Goal: Transaction & Acquisition: Download file/media

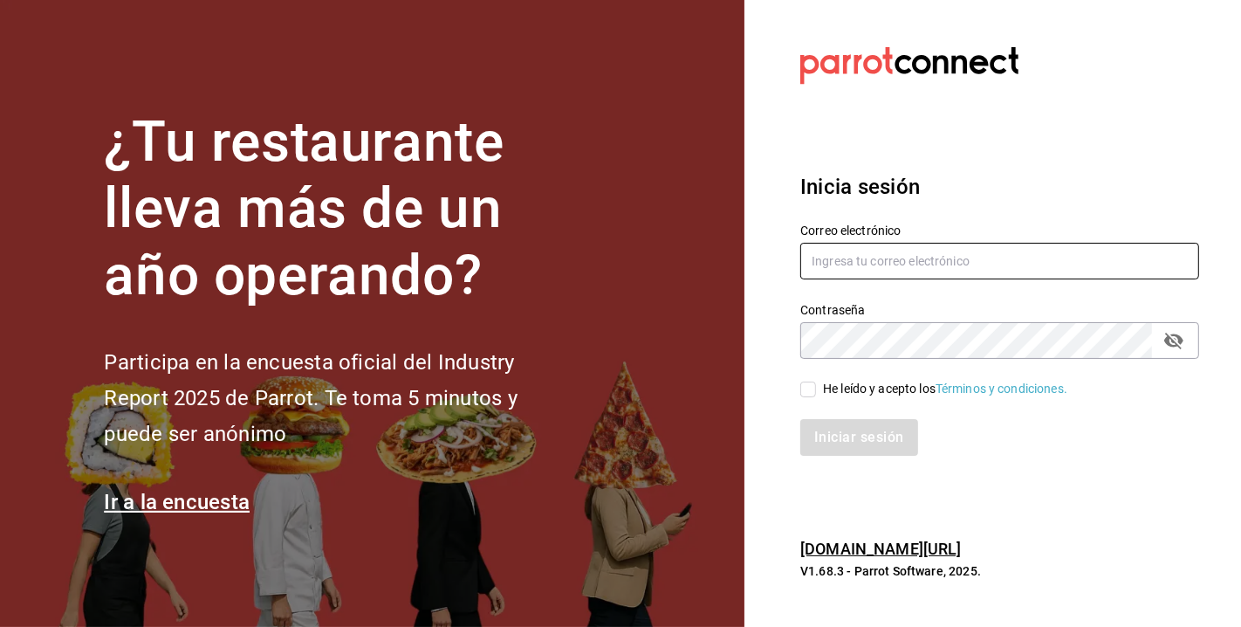
type input "[EMAIL_ADDRESS][DOMAIN_NAME]"
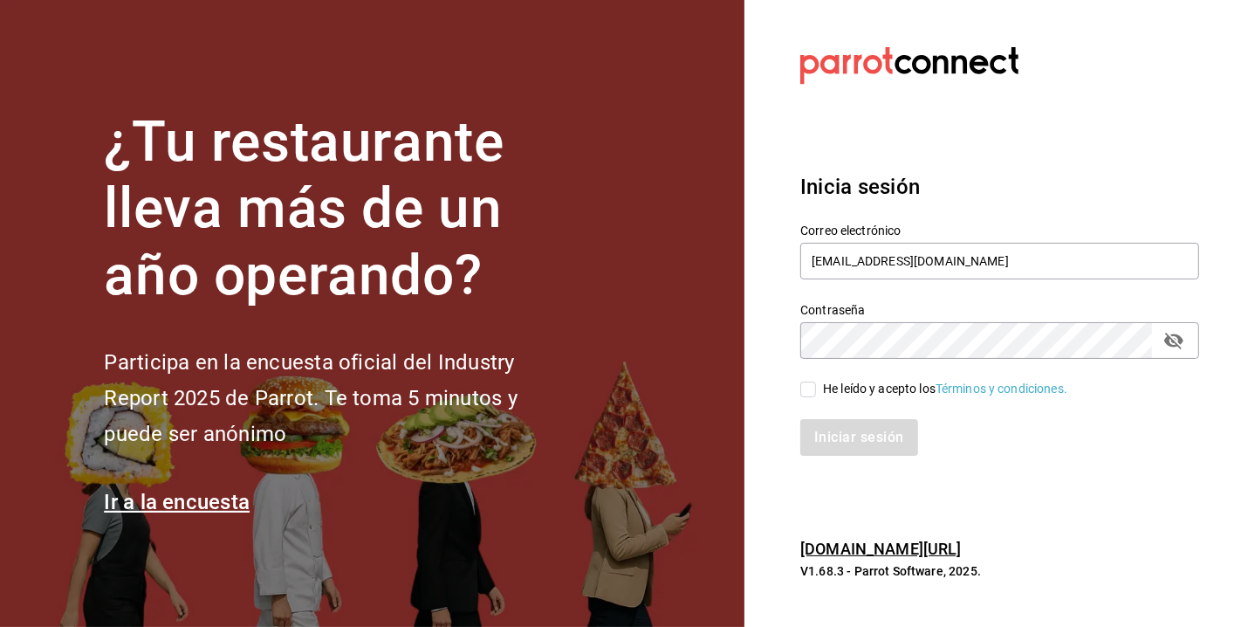
click at [809, 394] on input "He leído y acepto los Términos y condiciones." at bounding box center [808, 389] width 16 height 16
checkbox input "true"
click at [842, 429] on button "Iniciar sesión" at bounding box center [859, 437] width 119 height 37
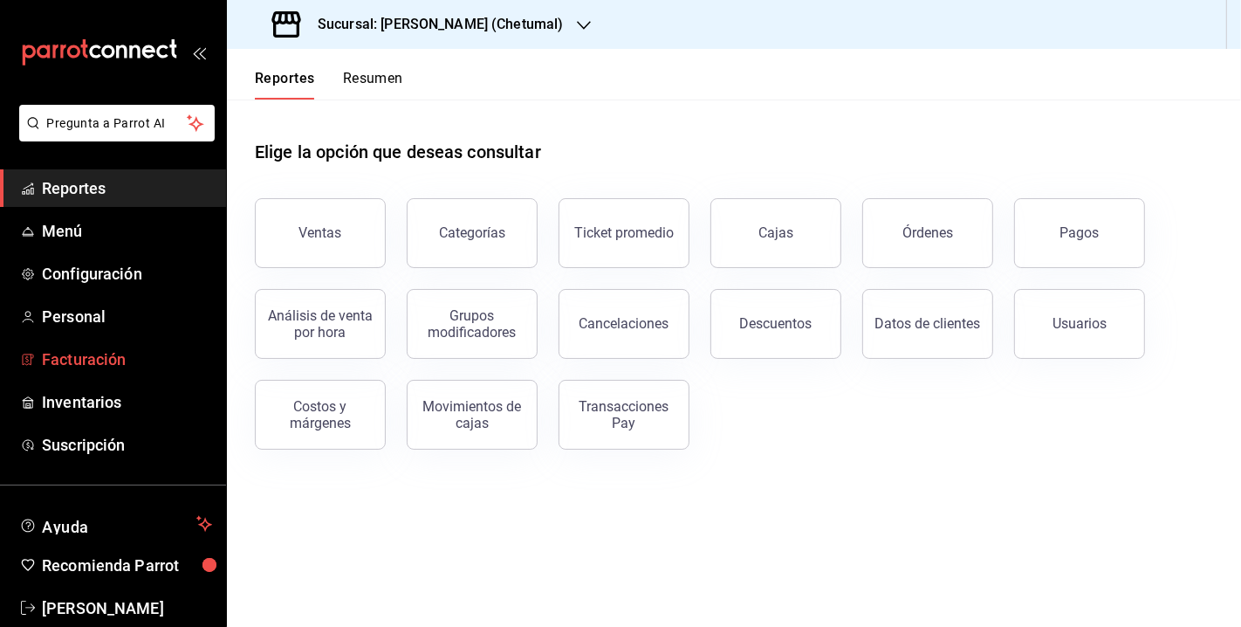
click at [115, 364] on span "Facturación" at bounding box center [127, 359] width 170 height 24
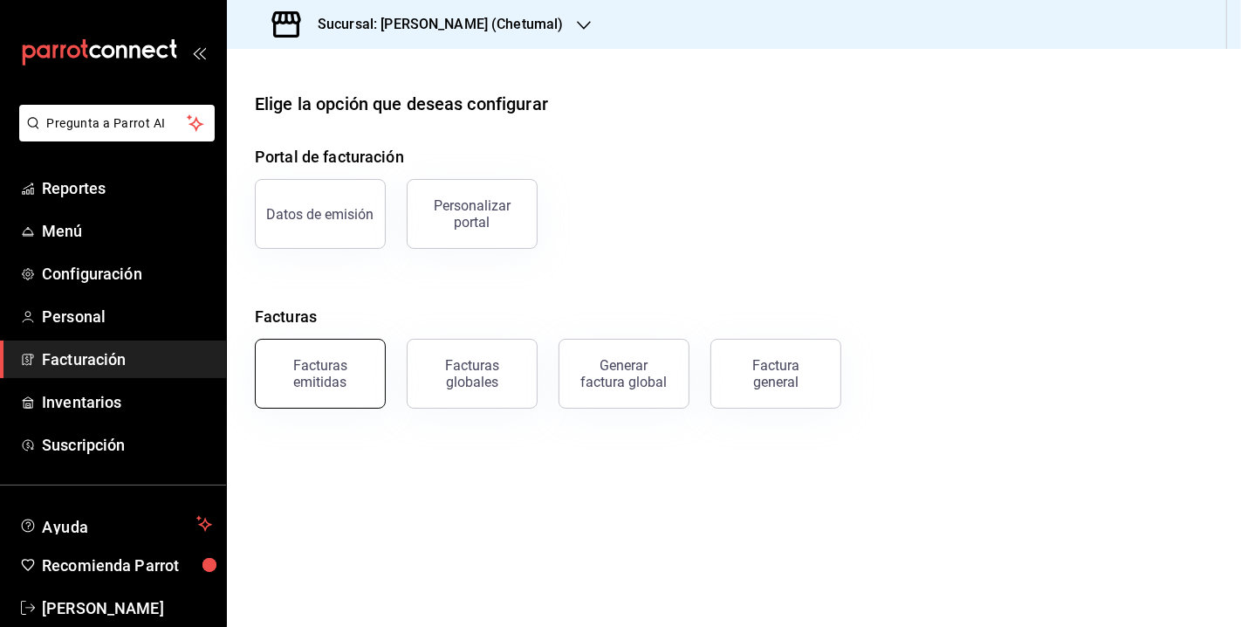
click at [348, 362] on div "Facturas emitidas" at bounding box center [320, 373] width 108 height 33
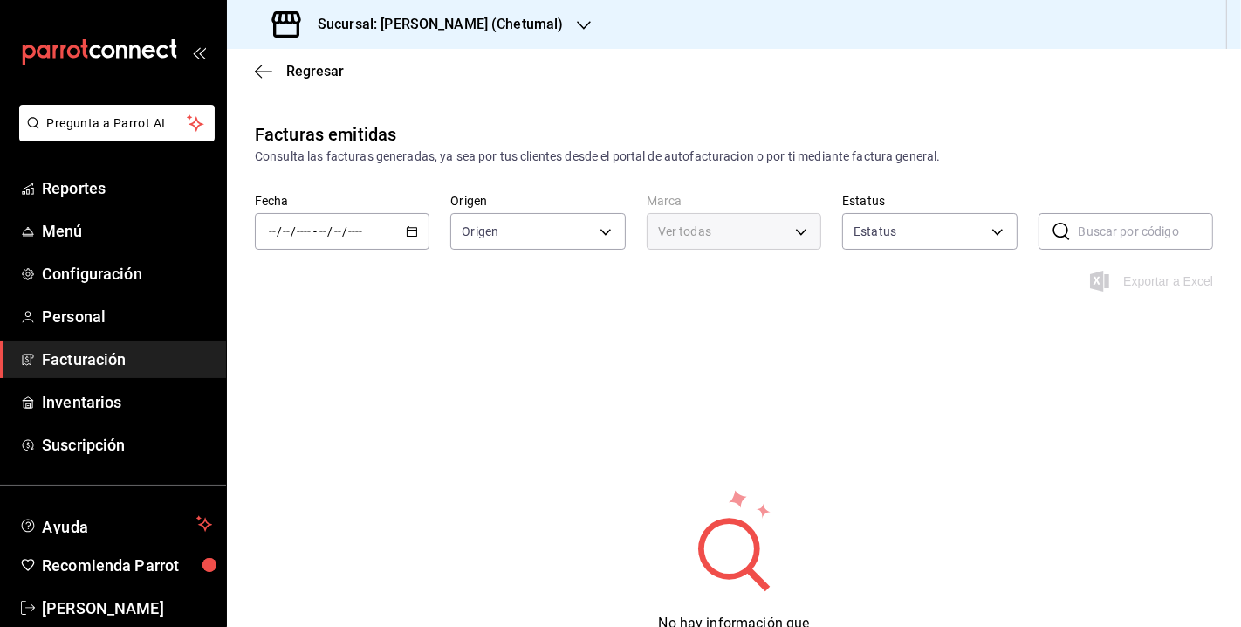
type input "ORDER_INVOICE,GENERAL_INVOICE"
type input "ACTIVE,PENDING_CANCELLATION,CANCELLED,PRE_CANCELLED"
type input "1e1dcecb-146a-4c38-a37f-07a66fe23c0d"
click at [257, 67] on icon "button" at bounding box center [263, 72] width 17 height 16
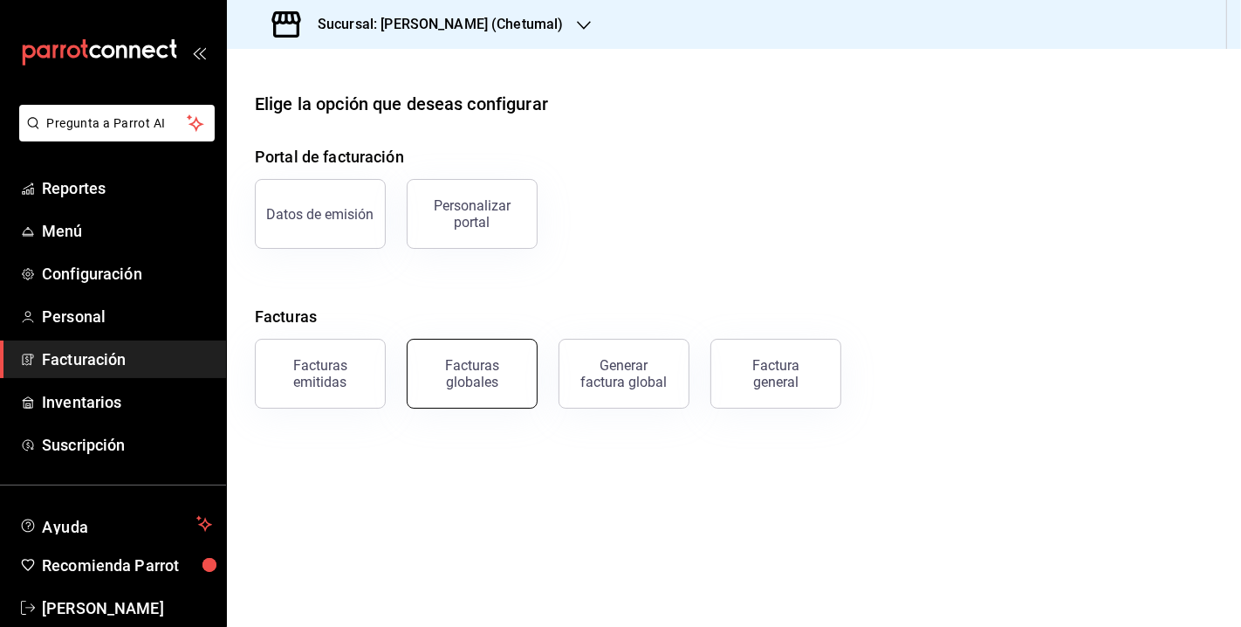
click at [484, 368] on div "Facturas globales" at bounding box center [472, 373] width 108 height 33
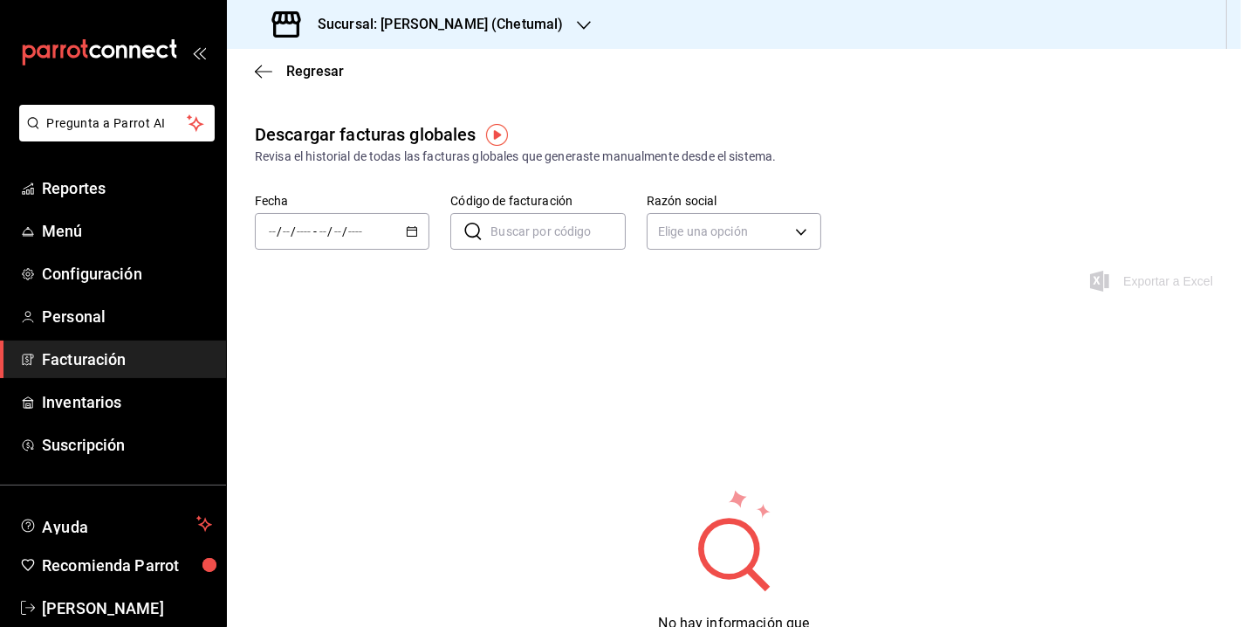
click at [406, 237] on icon "button" at bounding box center [412, 231] width 12 height 12
drag, startPoint x: 450, startPoint y: 303, endPoint x: 409, endPoint y: 229, distance: 84.8
click at [409, 229] on icon "button" at bounding box center [412, 231] width 12 height 12
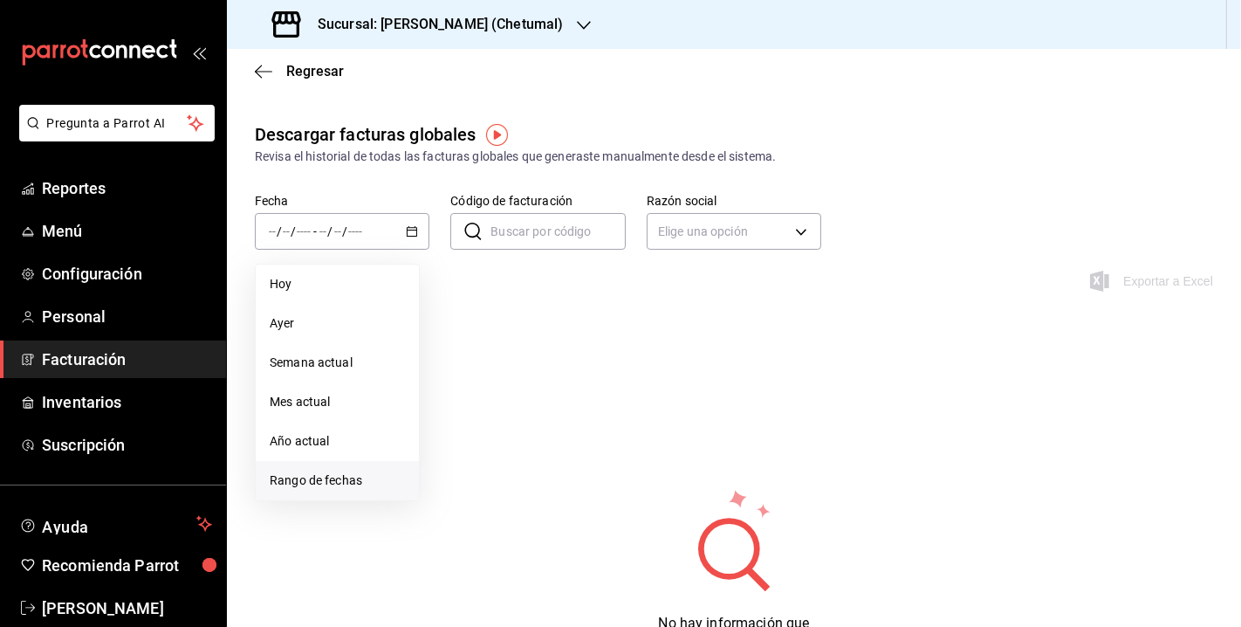
click at [348, 471] on span "Rango de fechas" at bounding box center [337, 480] width 135 height 18
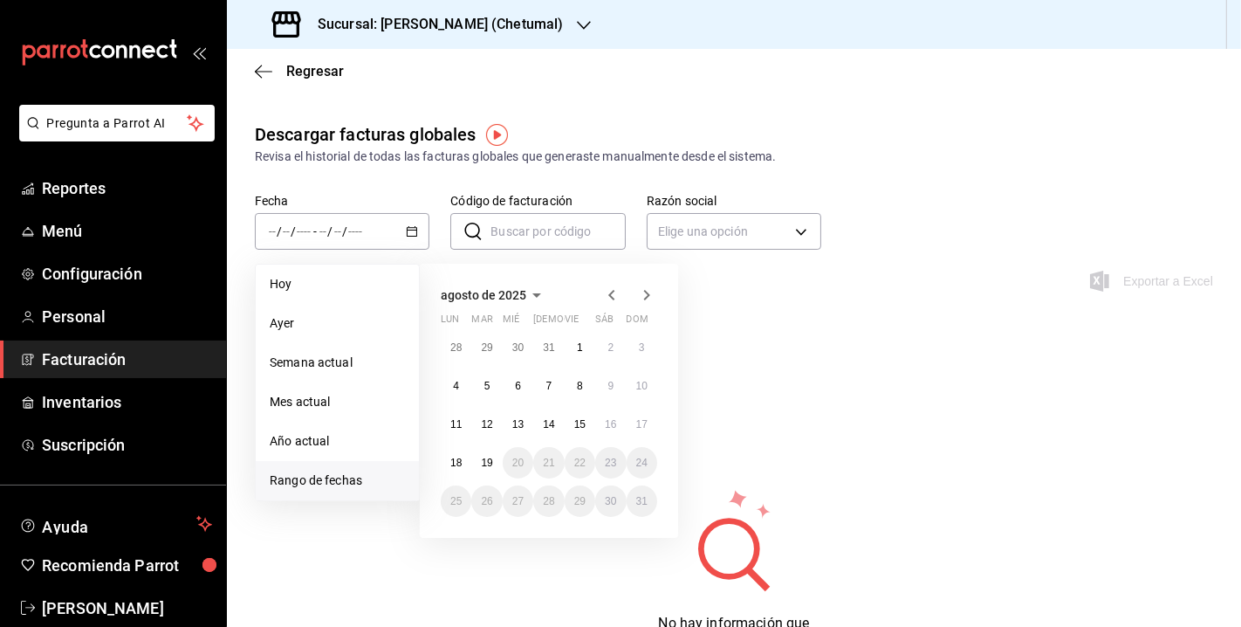
click at [615, 293] on icon "button" at bounding box center [611, 295] width 21 height 21
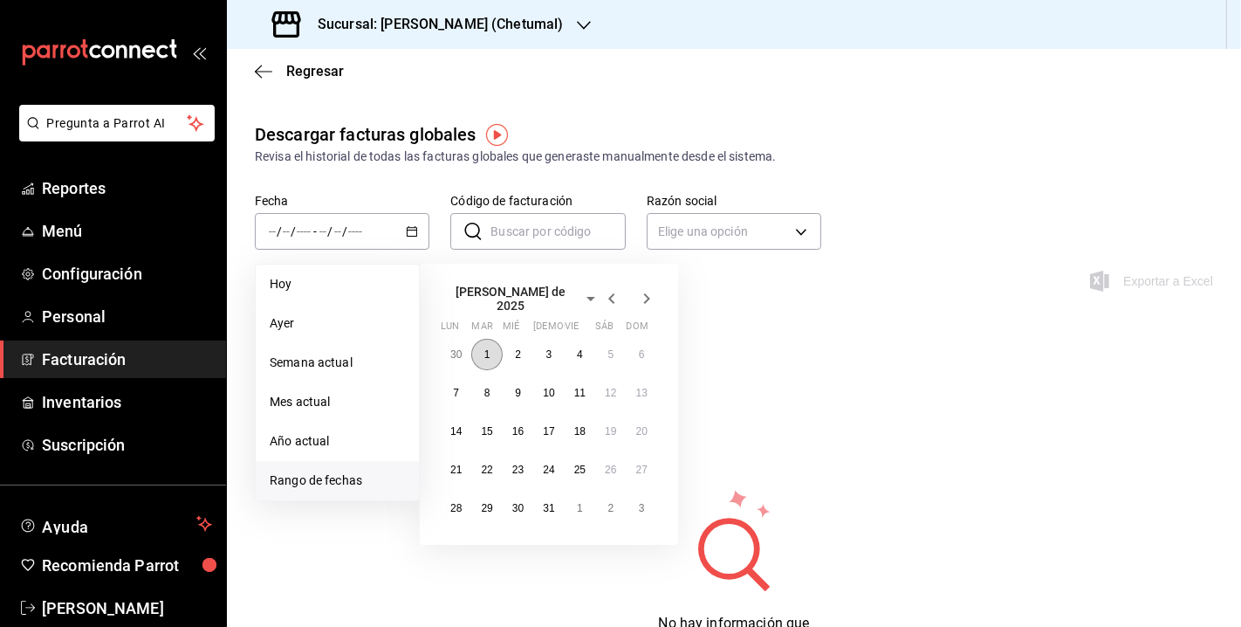
click at [486, 354] on button "1" at bounding box center [486, 354] width 31 height 31
click at [549, 502] on abbr "31" at bounding box center [548, 508] width 11 height 12
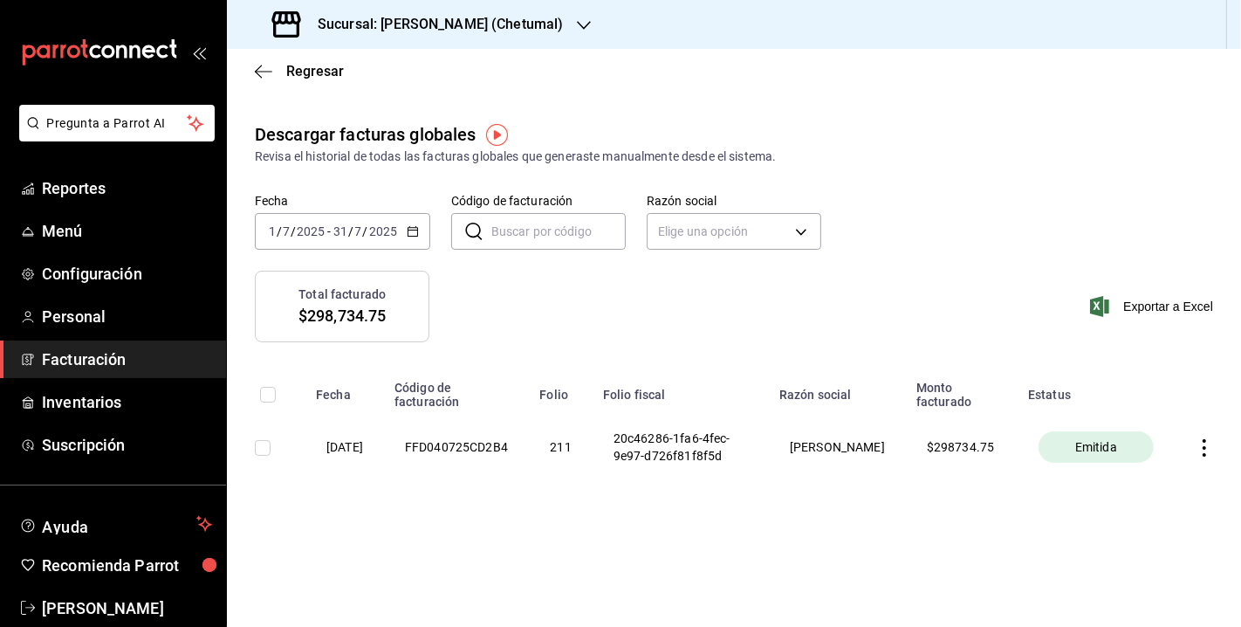
click at [1209, 453] on icon "button" at bounding box center [1204, 447] width 17 height 17
click at [1144, 408] on div "Descargar PDF" at bounding box center [1150, 415] width 84 height 14
click at [1197, 457] on icon "button" at bounding box center [1204, 447] width 17 height 17
click at [1147, 453] on div "Descargar XML" at bounding box center [1150, 459] width 85 height 14
click at [417, 227] on icon "button" at bounding box center [413, 231] width 12 height 12
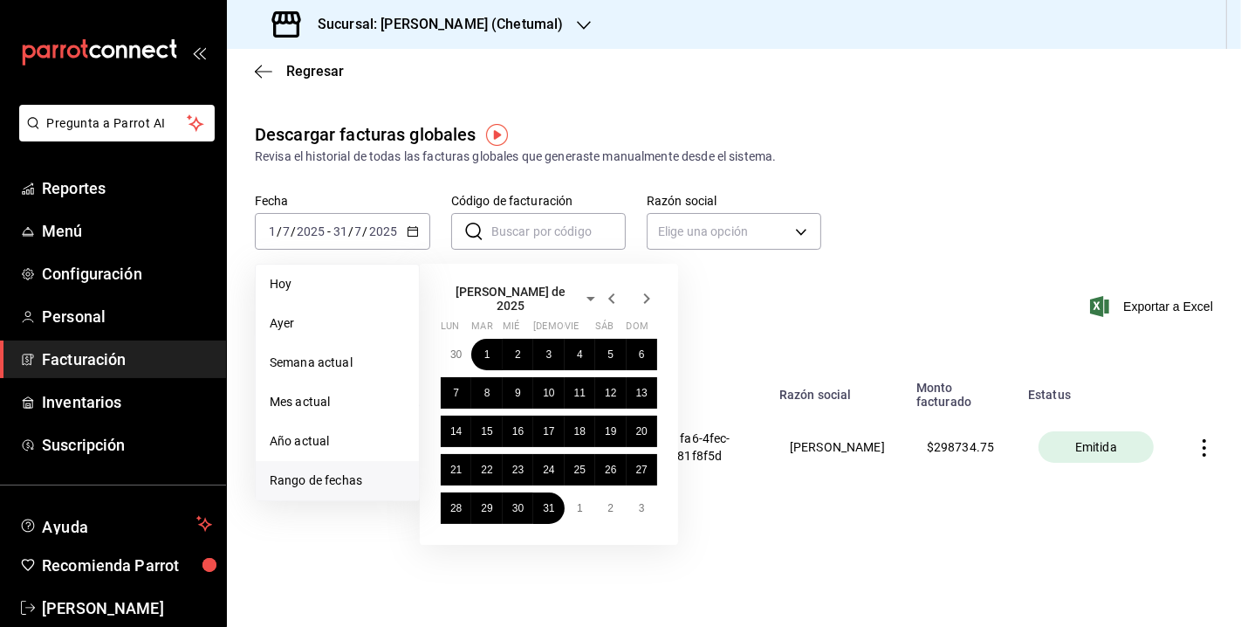
click at [641, 294] on icon "button" at bounding box center [646, 298] width 21 height 21
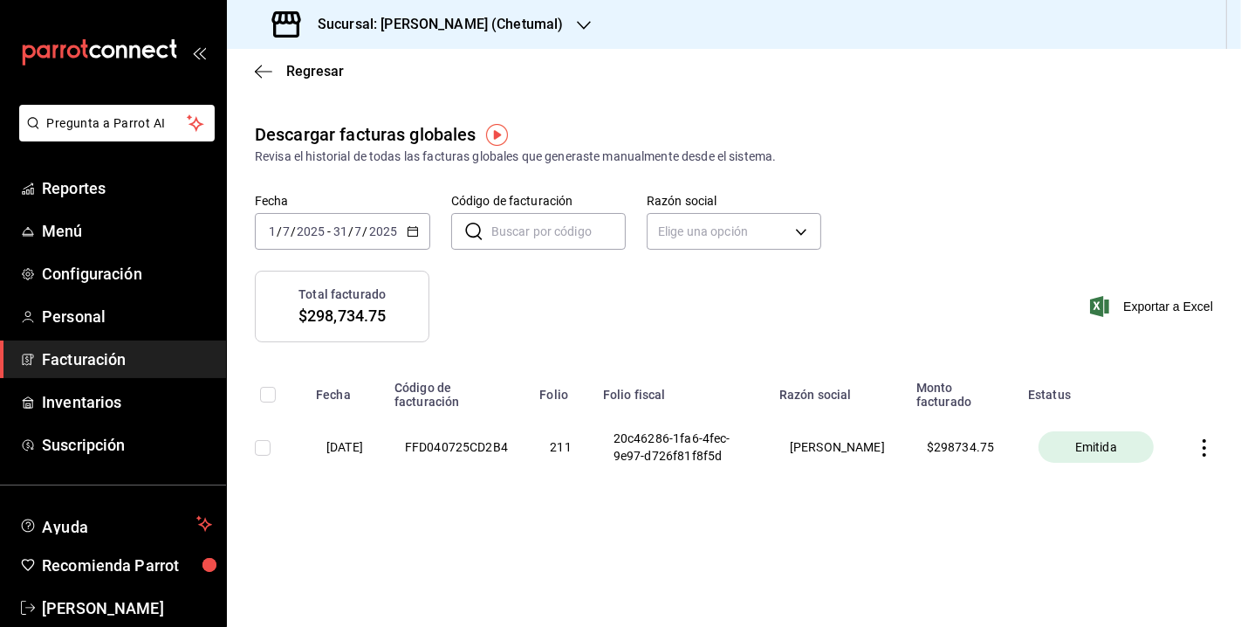
click at [792, 319] on div "Total facturado $298,734.75 Exportar a Excel" at bounding box center [734, 317] width 1014 height 93
click at [403, 229] on div "[DATE] [DATE] - [DATE] [DATE]" at bounding box center [342, 231] width 175 height 37
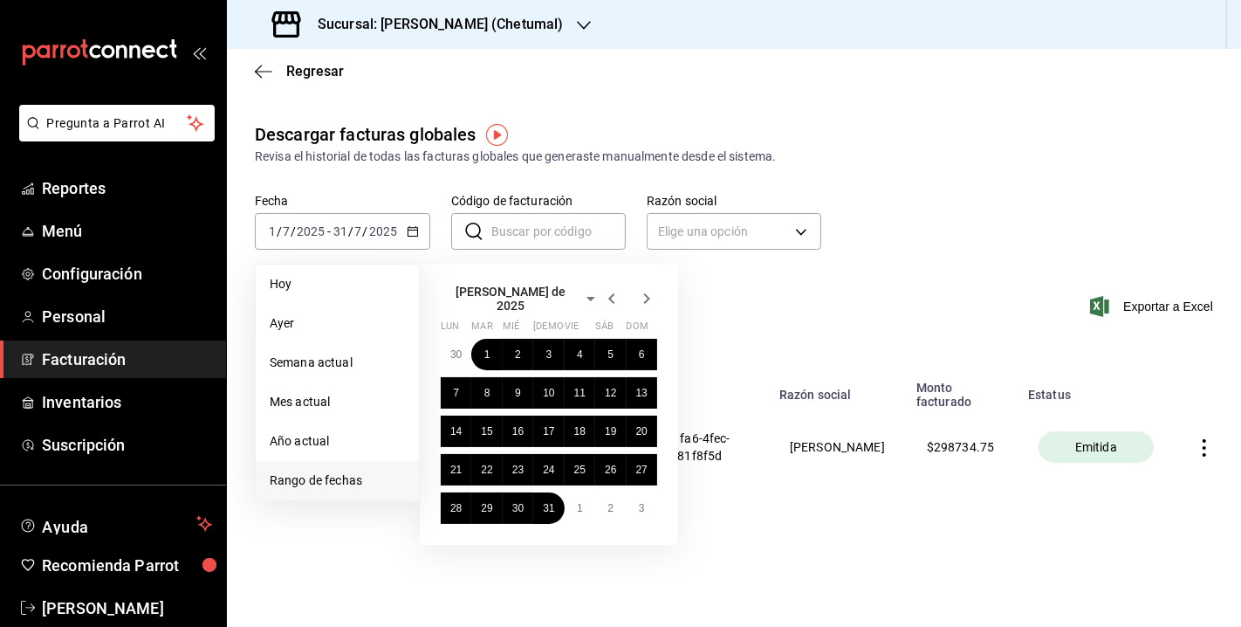
click at [342, 486] on span "Rango de fechas" at bounding box center [337, 480] width 135 height 18
click at [340, 477] on span "Rango de fechas" at bounding box center [337, 480] width 135 height 18
click at [647, 287] on div "[PERSON_NAME] de 2025 lun mar [PERSON_NAME] vie sáb dom 30 1 2 3 4 5 6 7 8 9 10…" at bounding box center [549, 404] width 258 height 281
click at [647, 288] on icon "button" at bounding box center [646, 298] width 21 height 21
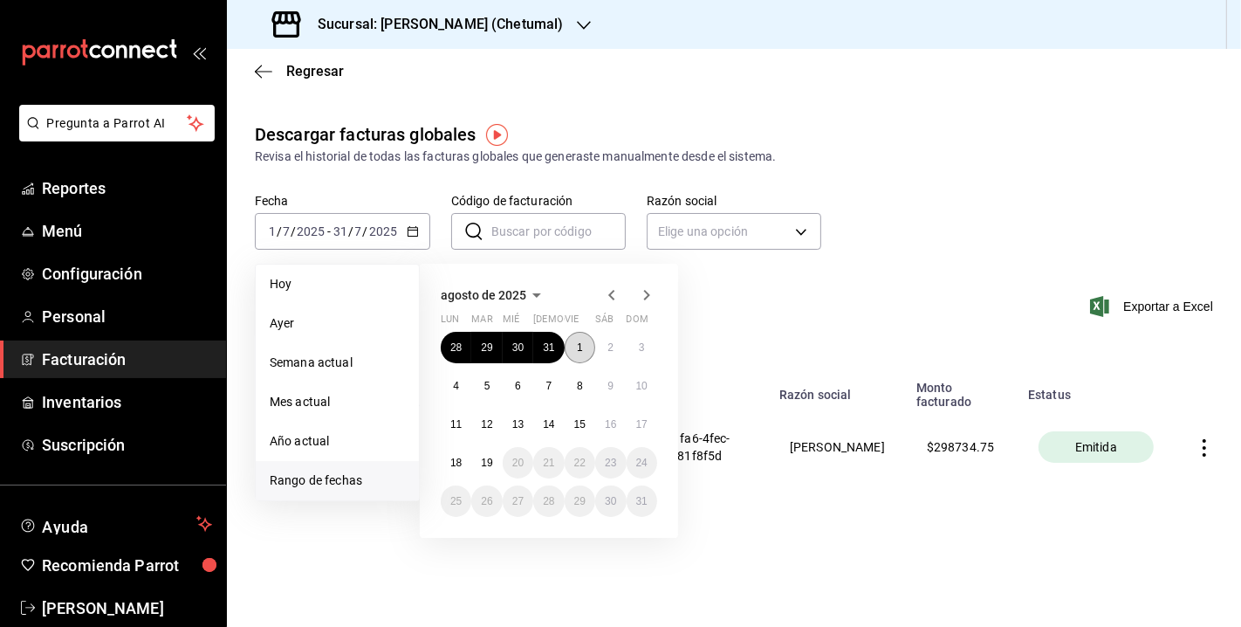
click at [578, 346] on abbr "1" at bounding box center [580, 347] width 6 height 12
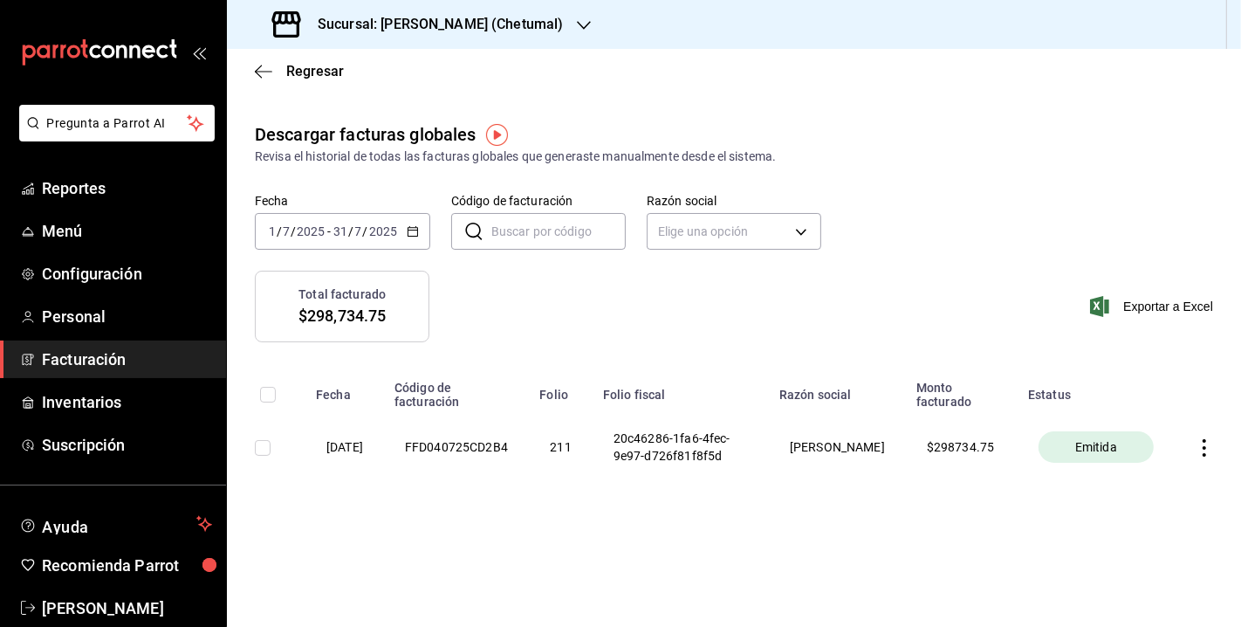
click at [735, 285] on div "Total facturado $298,734.75 Exportar a Excel" at bounding box center [734, 317] width 1014 height 93
click at [286, 66] on span "Regresar" at bounding box center [315, 71] width 58 height 17
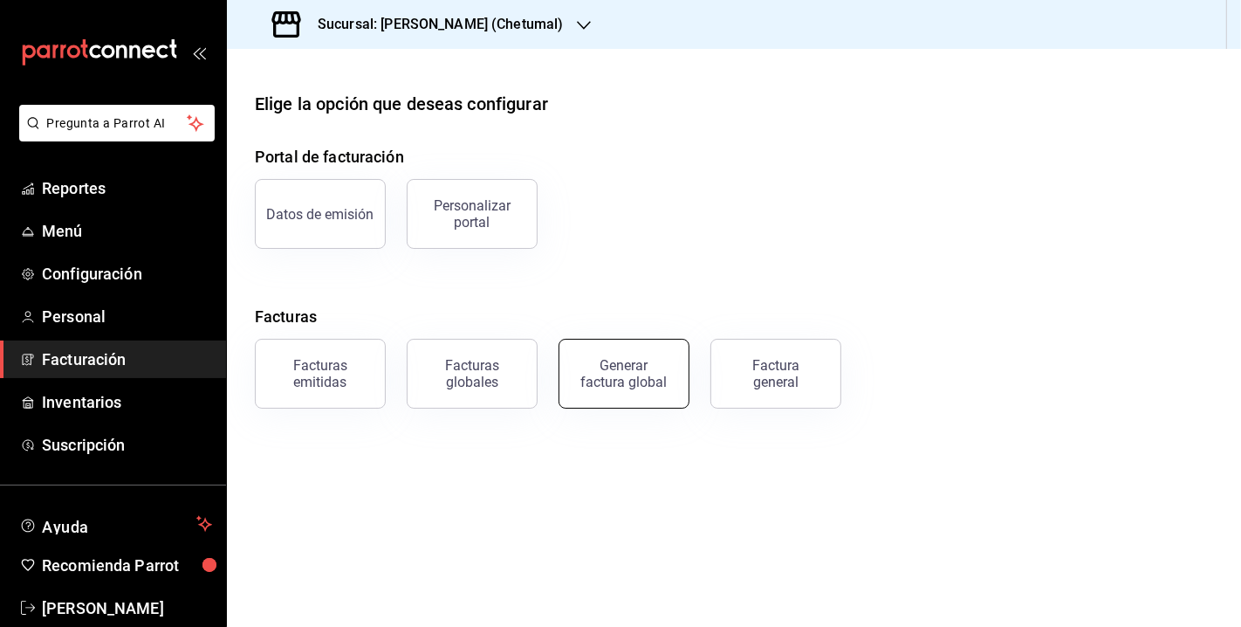
click at [661, 385] on div "Generar factura global" at bounding box center [623, 373] width 87 height 33
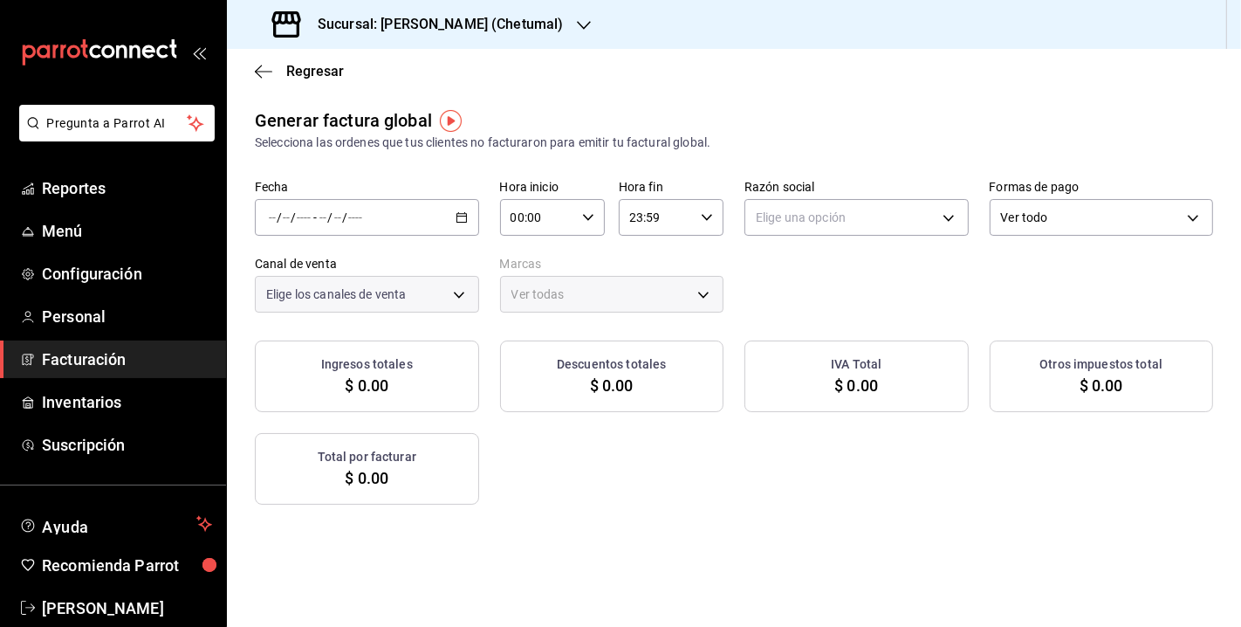
type input "PARROT,UBER_EATS,RAPPI,DIDI_FOOD,ONLINE"
click at [469, 210] on div "/ / - / /" at bounding box center [367, 217] width 224 height 37
click at [336, 271] on span "Rango de fechas" at bounding box center [337, 270] width 135 height 18
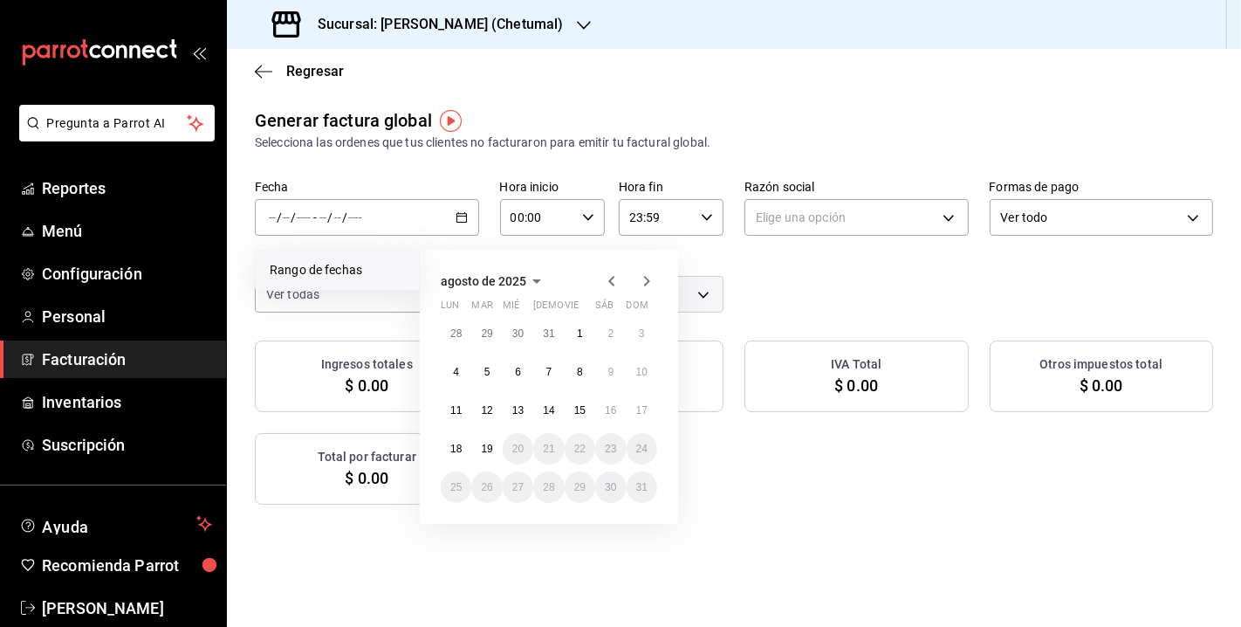
click at [615, 281] on icon "button" at bounding box center [611, 281] width 21 height 21
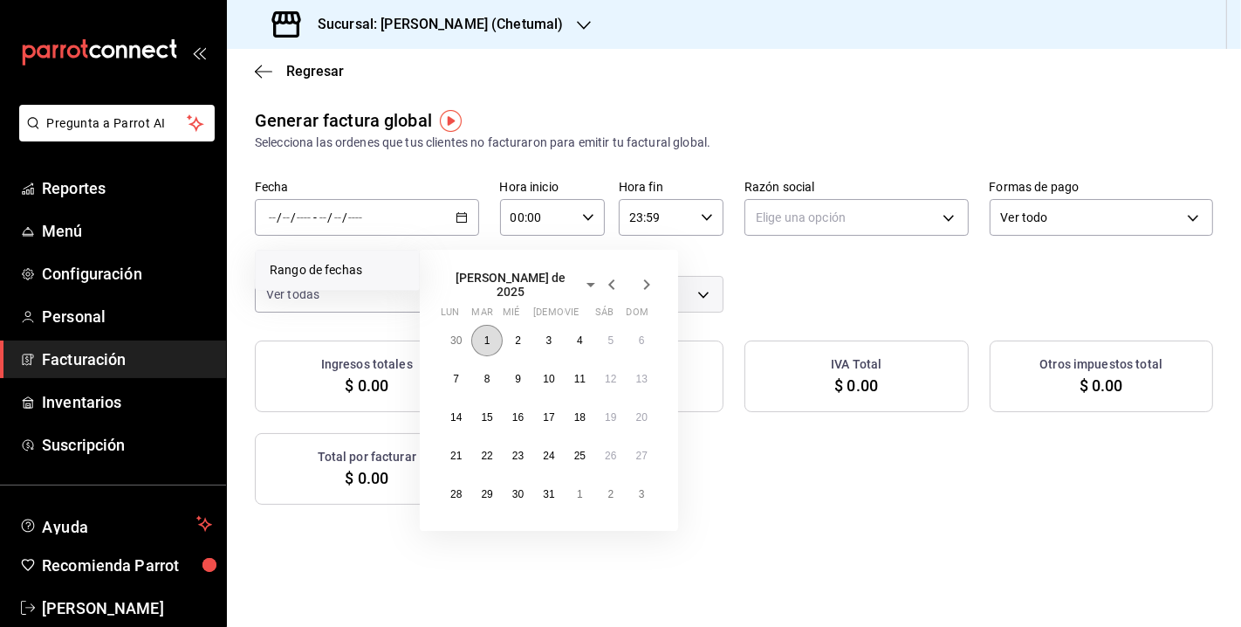
click at [482, 329] on button "1" at bounding box center [486, 340] width 31 height 31
click at [546, 488] on abbr "31" at bounding box center [548, 494] width 11 height 12
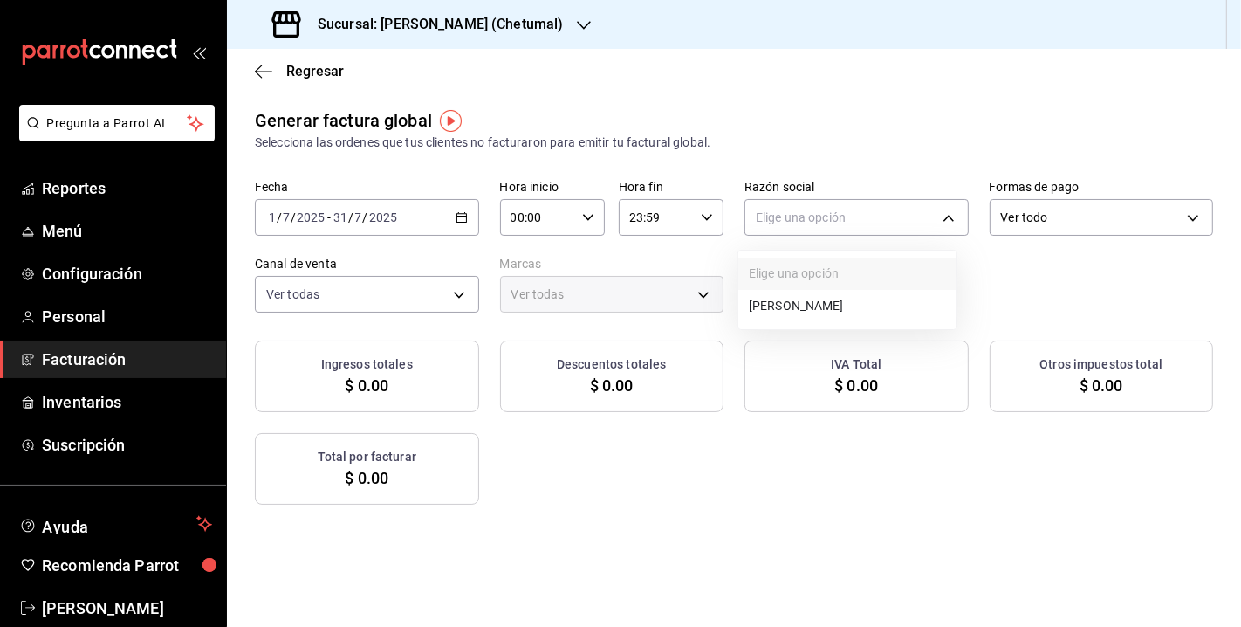
click at [833, 218] on body "Pregunta a Parrot AI Reportes Menú Configuración Personal Facturación Inventari…" at bounding box center [620, 313] width 1241 height 627
click at [810, 305] on li "[PERSON_NAME]" at bounding box center [847, 306] width 218 height 32
type input "d2194285-3d97-4b9e-a212-e2d8c21123e5"
type input "1e1dcecb-146a-4c38-a37f-07a66fe23c0d"
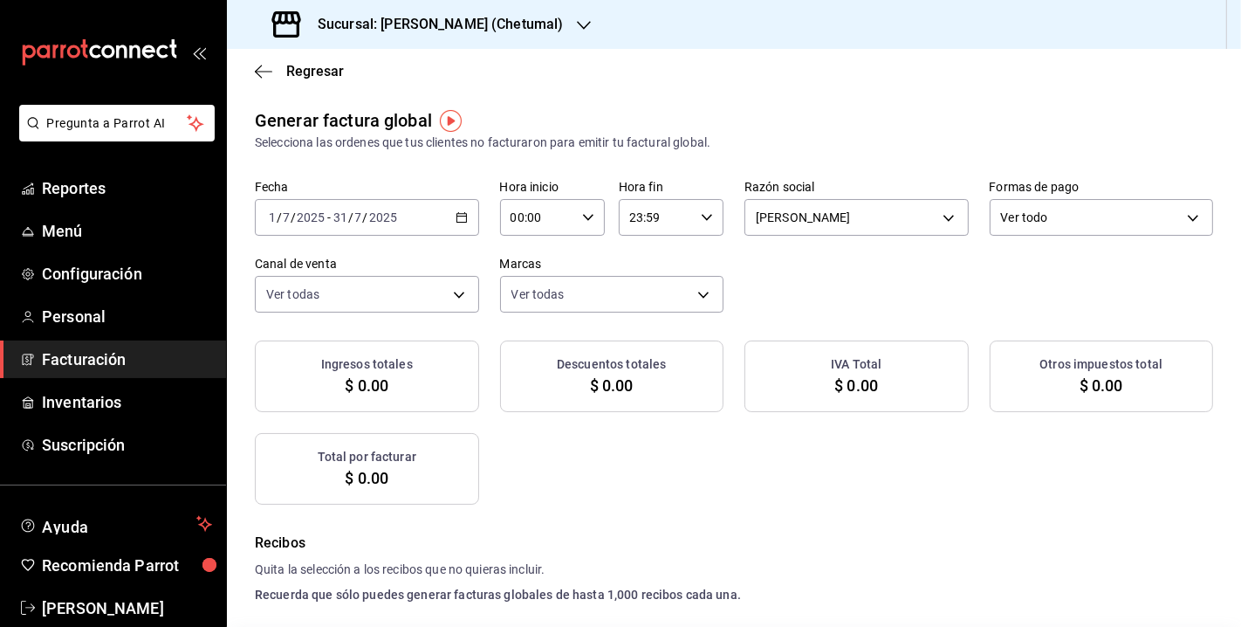
checkbox input "true"
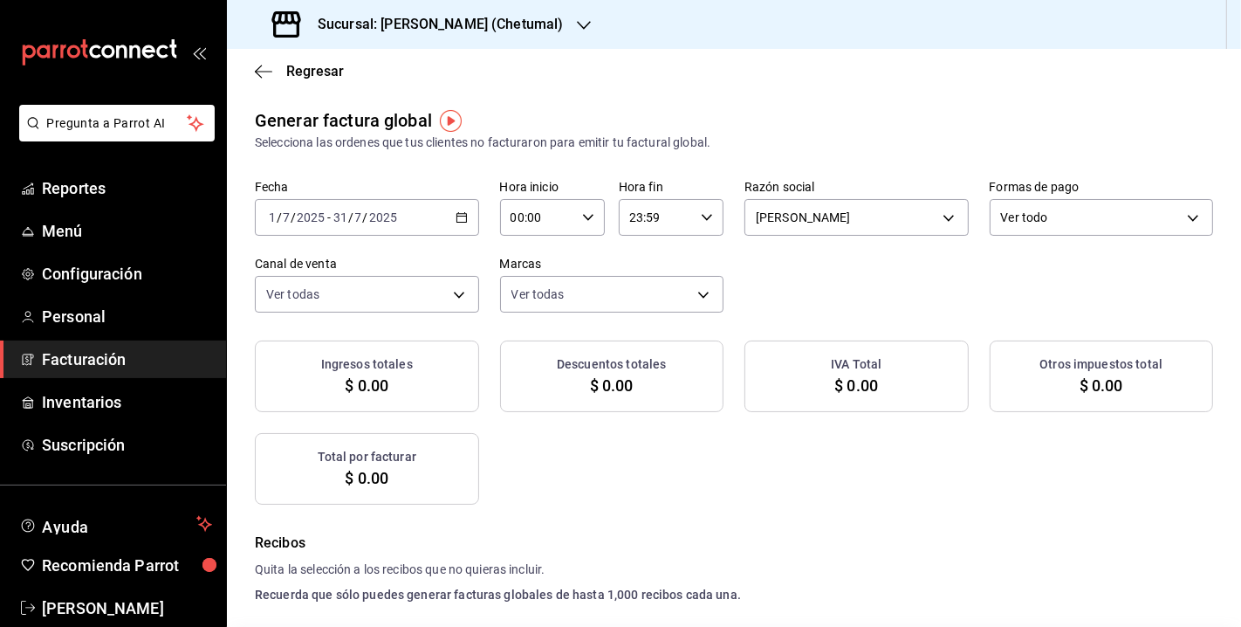
checkbox input "true"
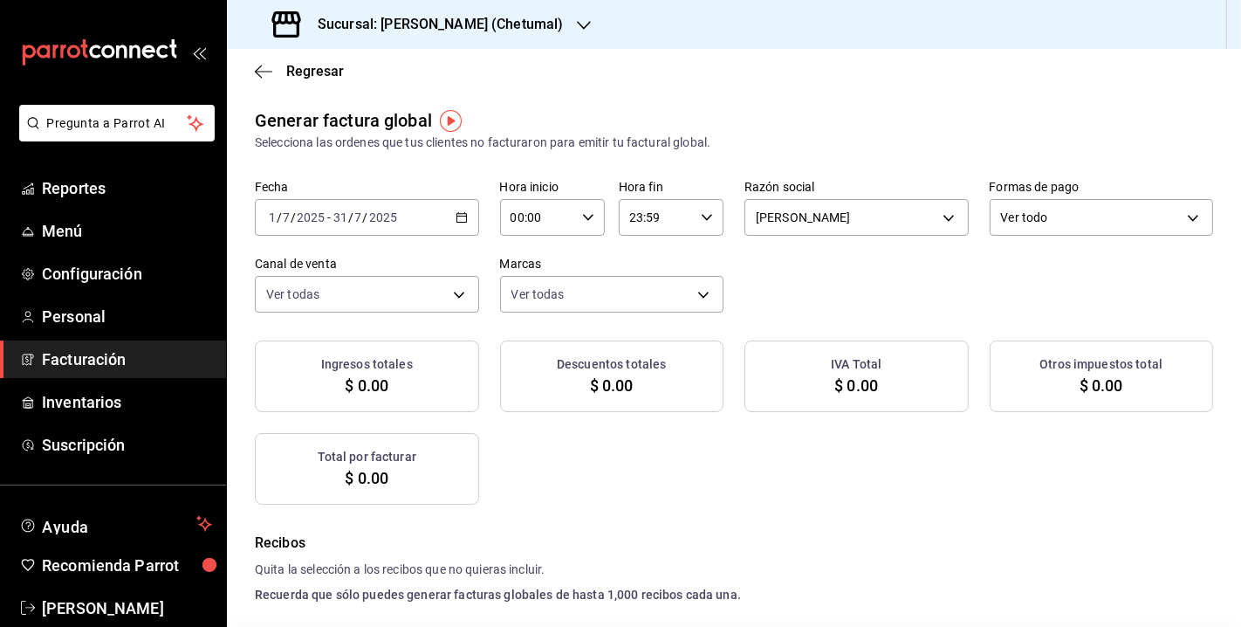
checkbox input "true"
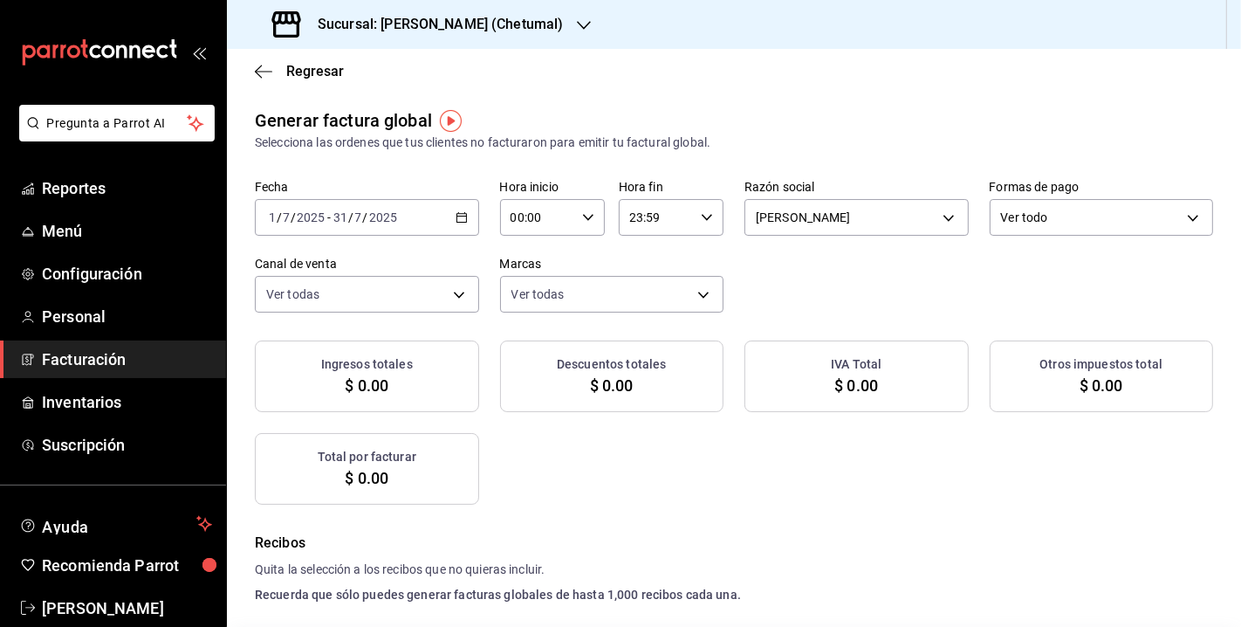
checkbox input "true"
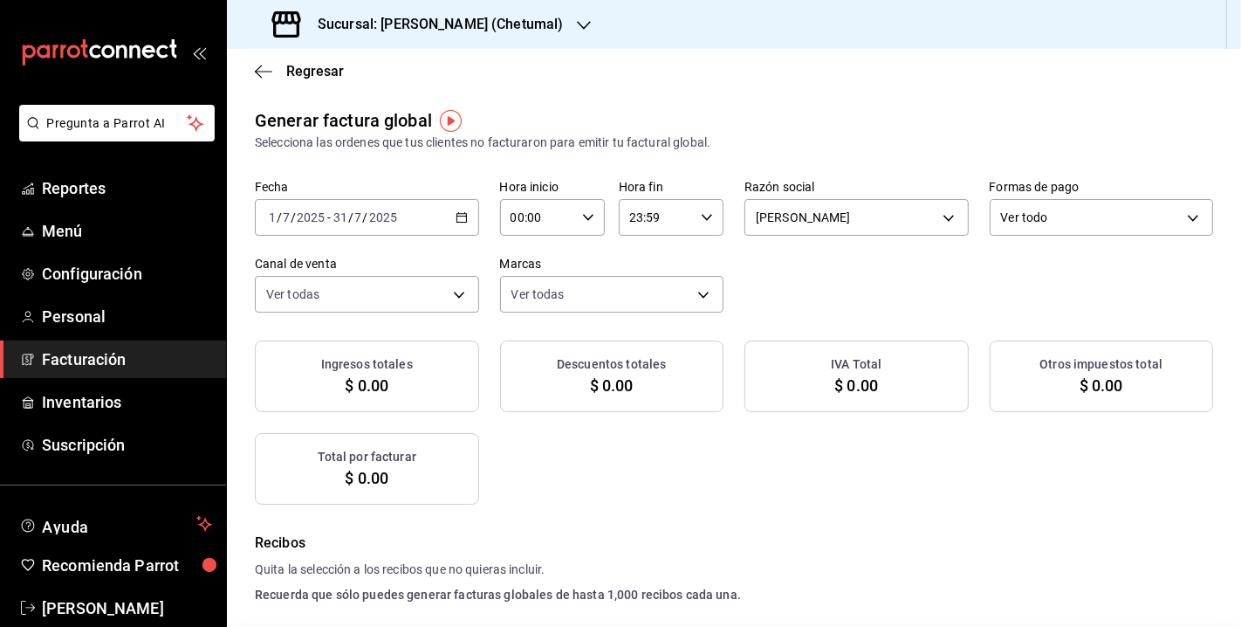
checkbox input "true"
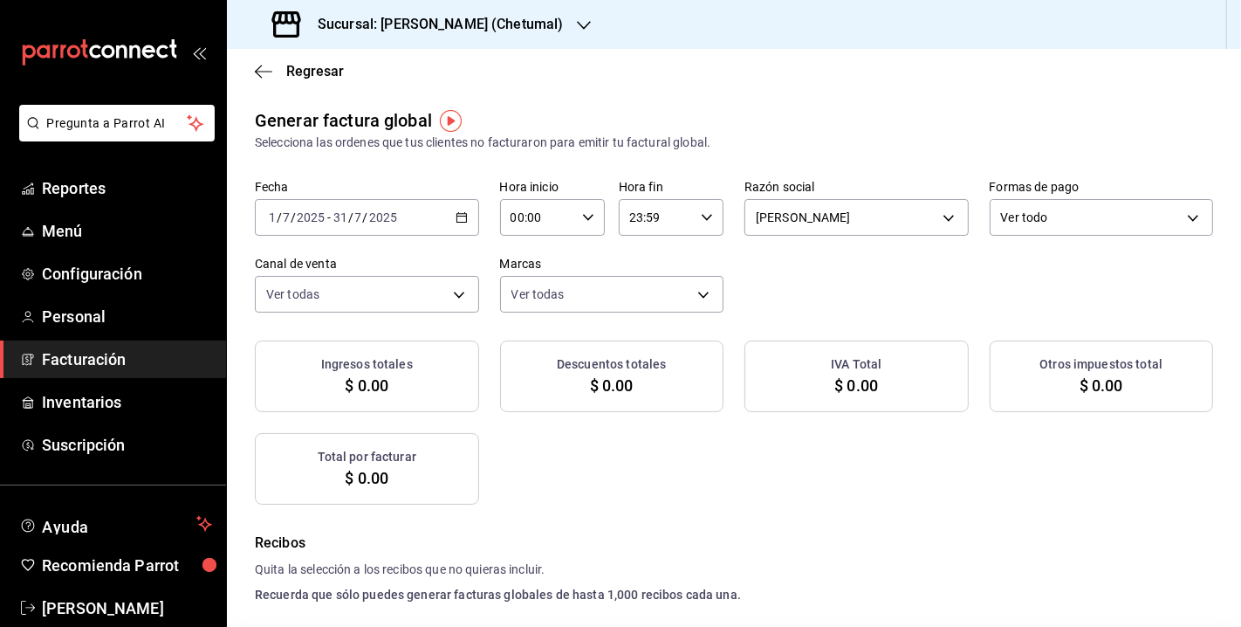
checkbox input "true"
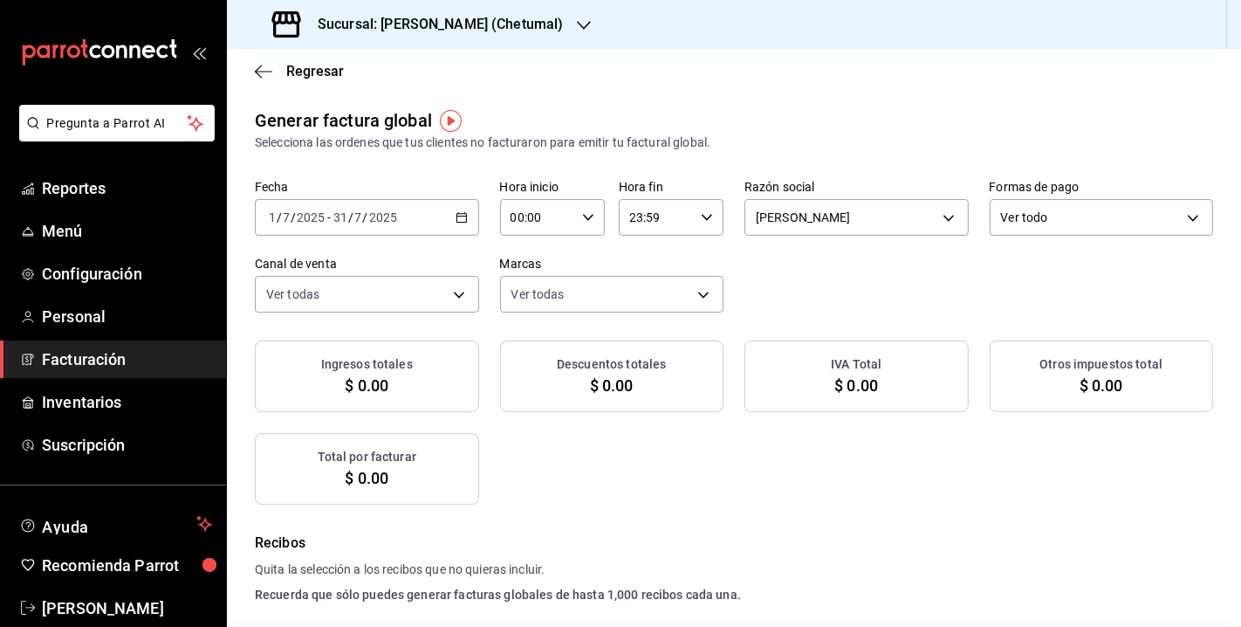
checkbox input "true"
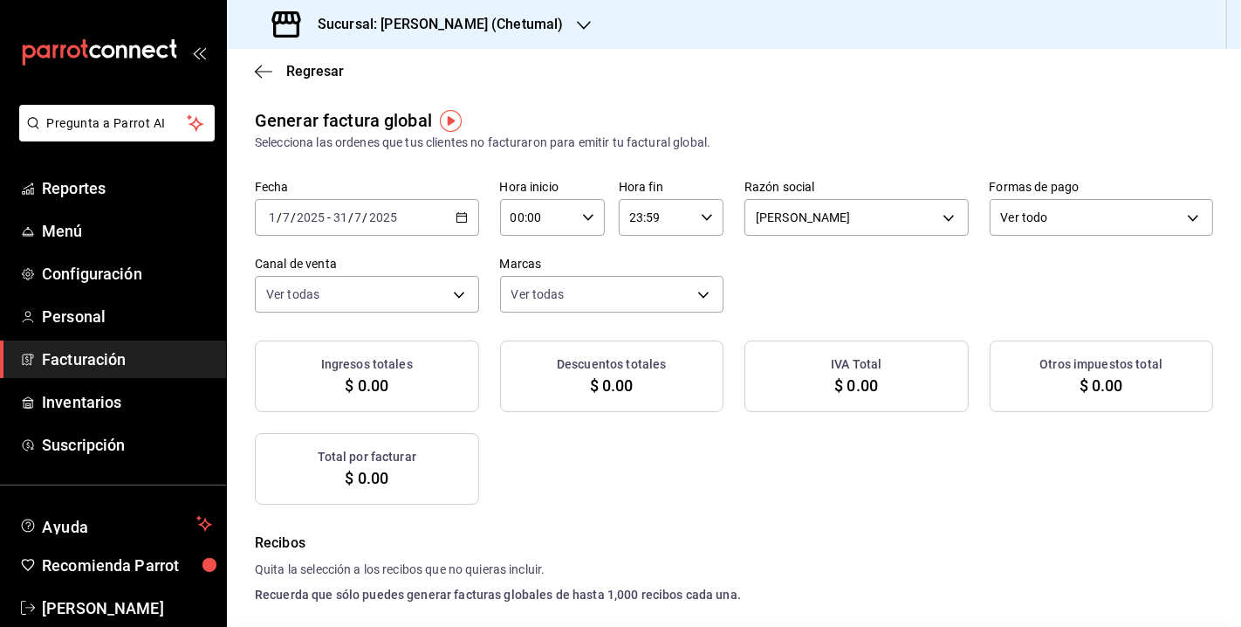
checkbox input "true"
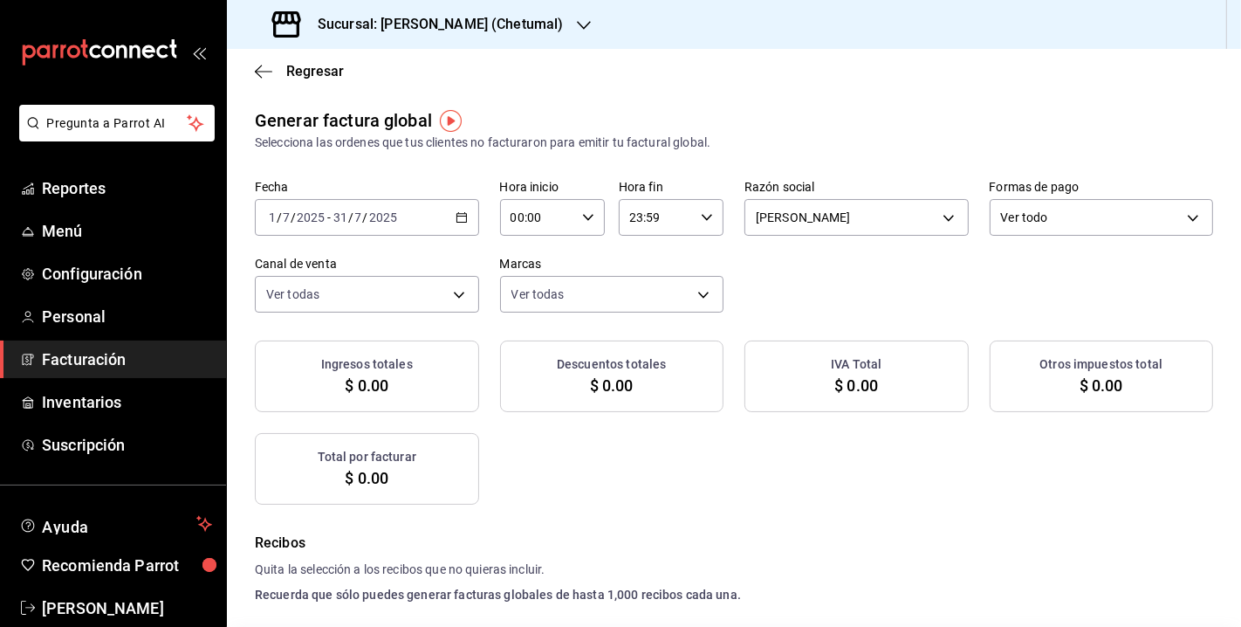
checkbox input "true"
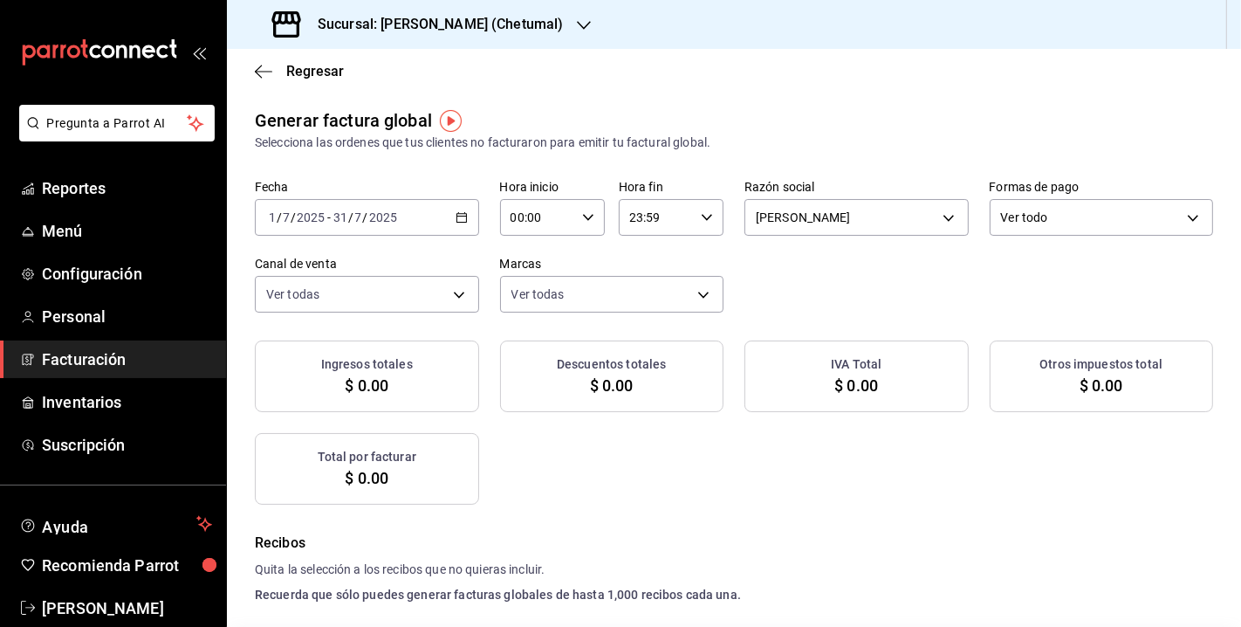
checkbox input "true"
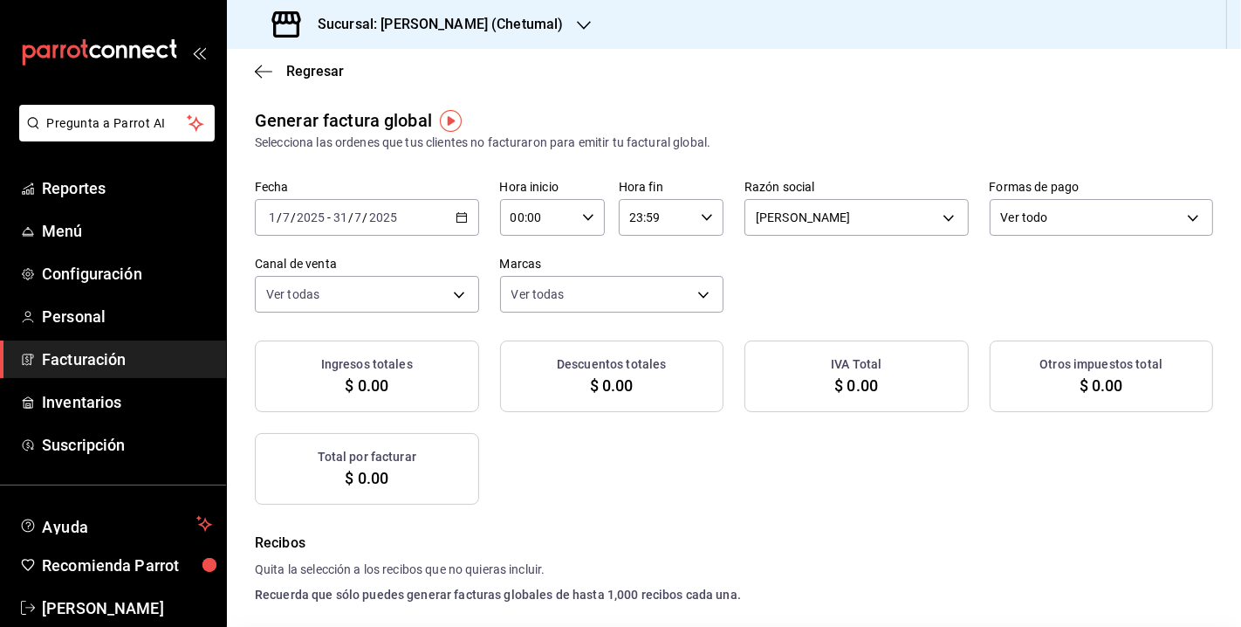
checkbox input "true"
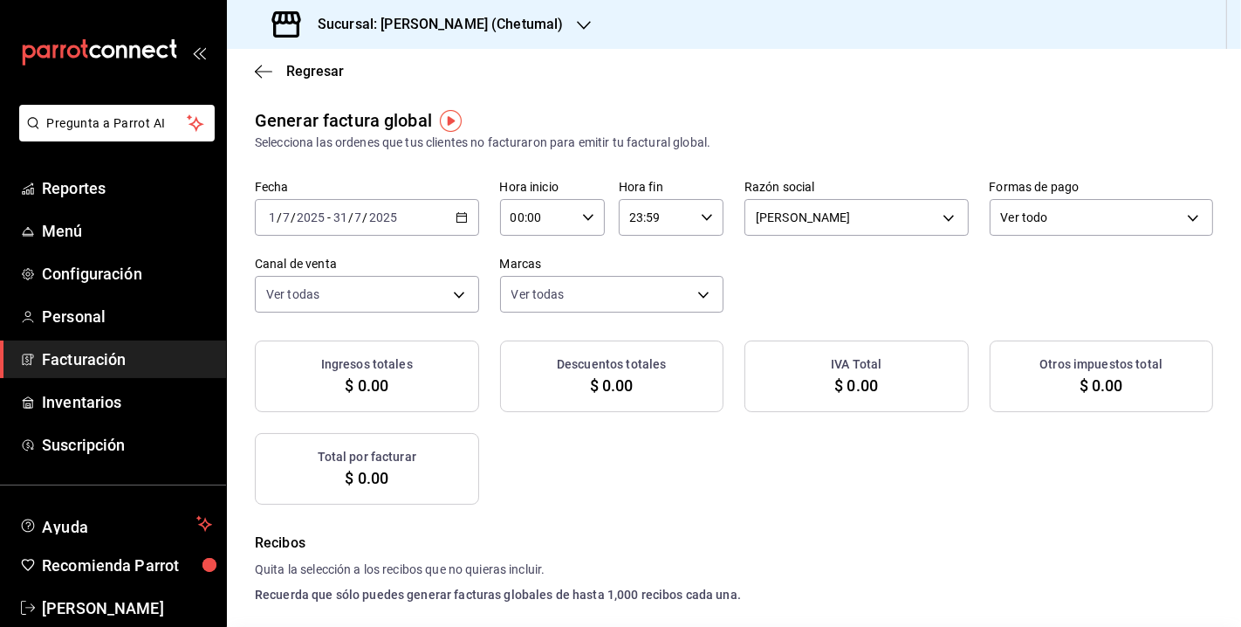
checkbox input "true"
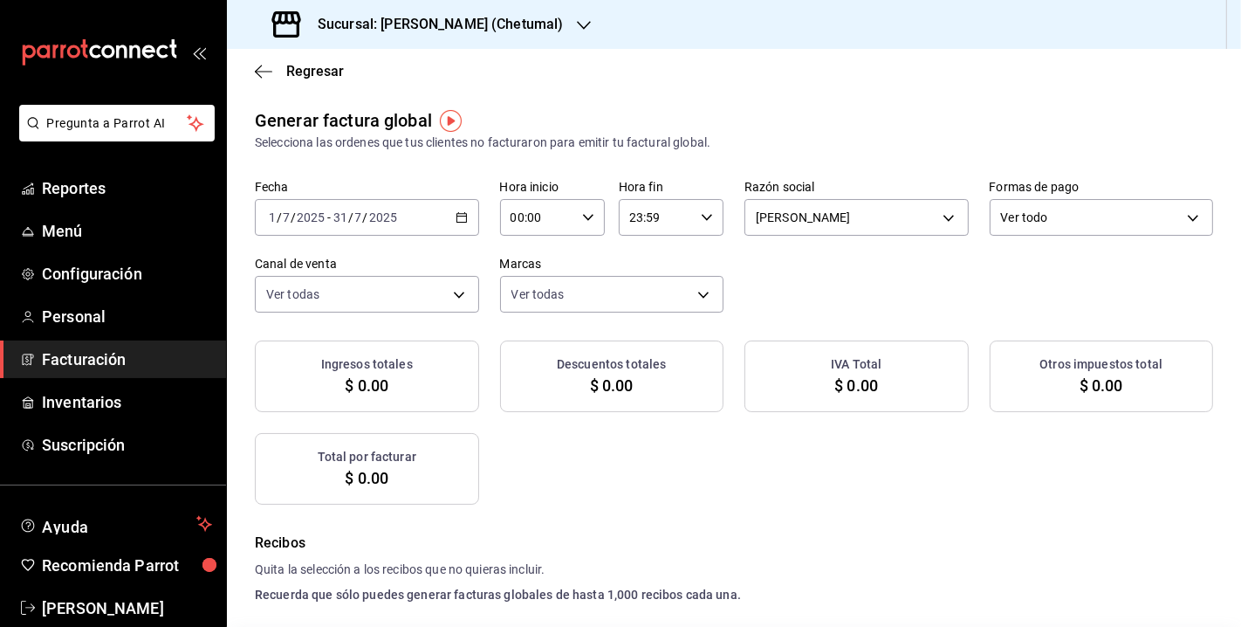
checkbox input "true"
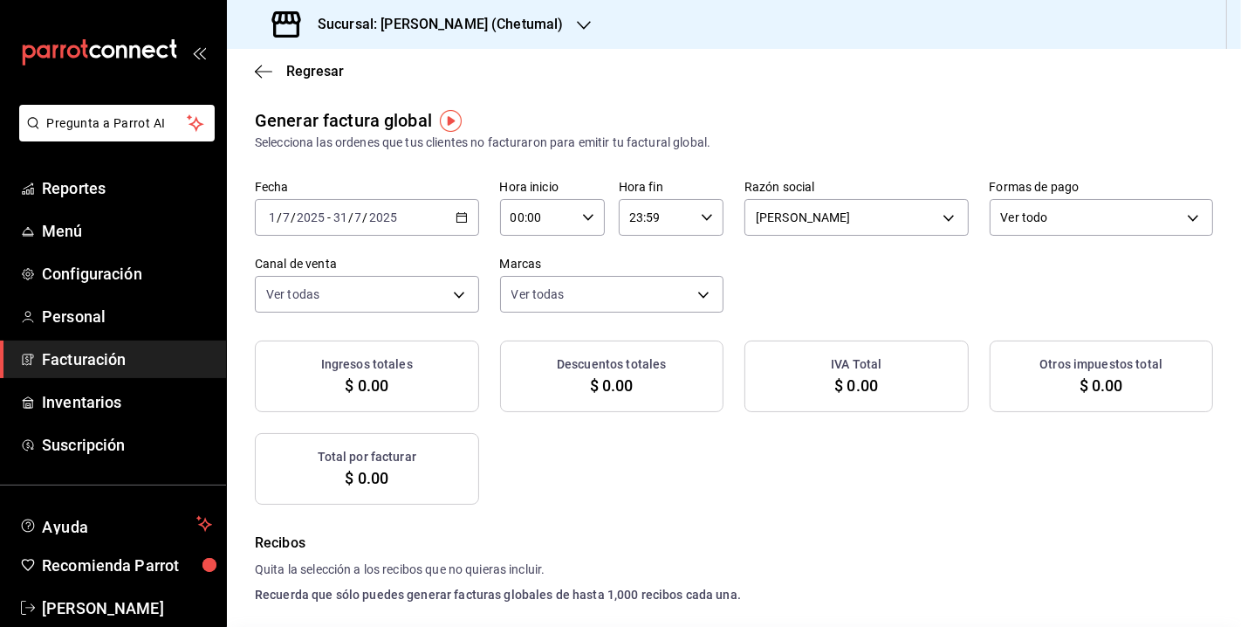
checkbox input "true"
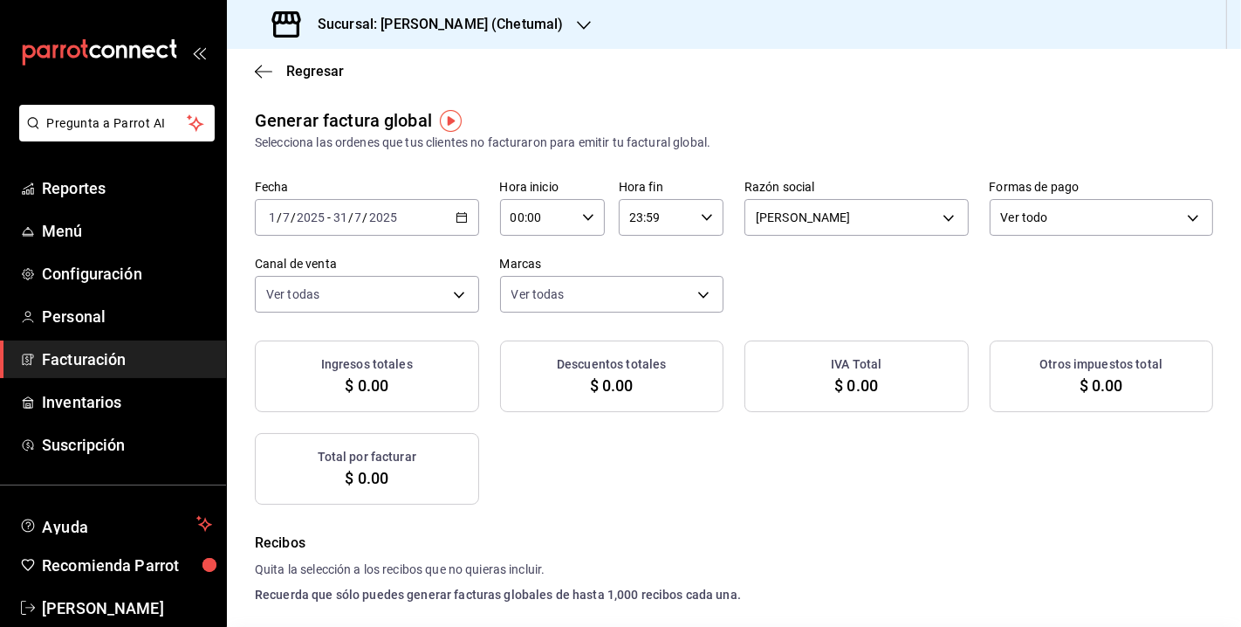
checkbox input "true"
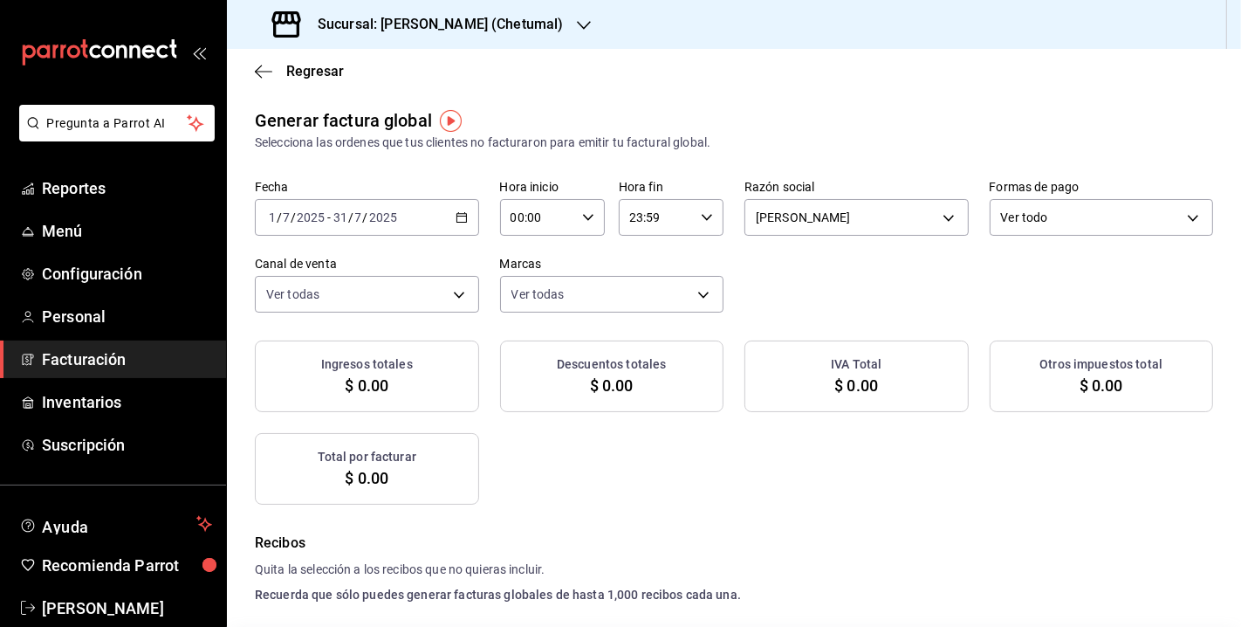
checkbox input "true"
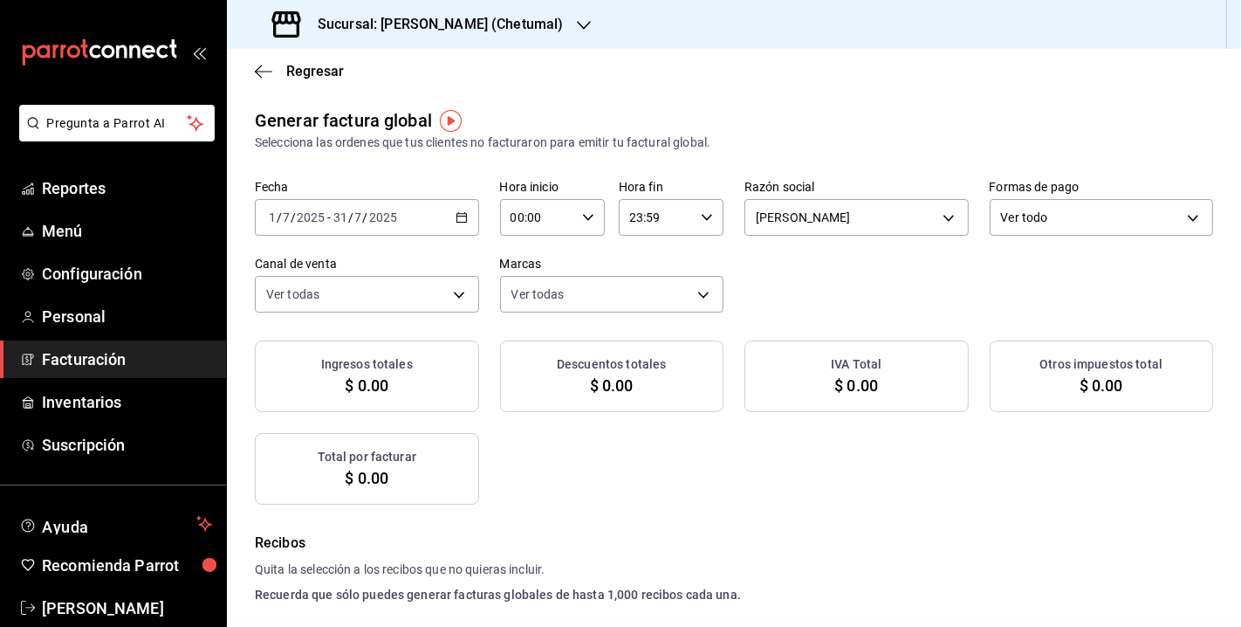
checkbox input "true"
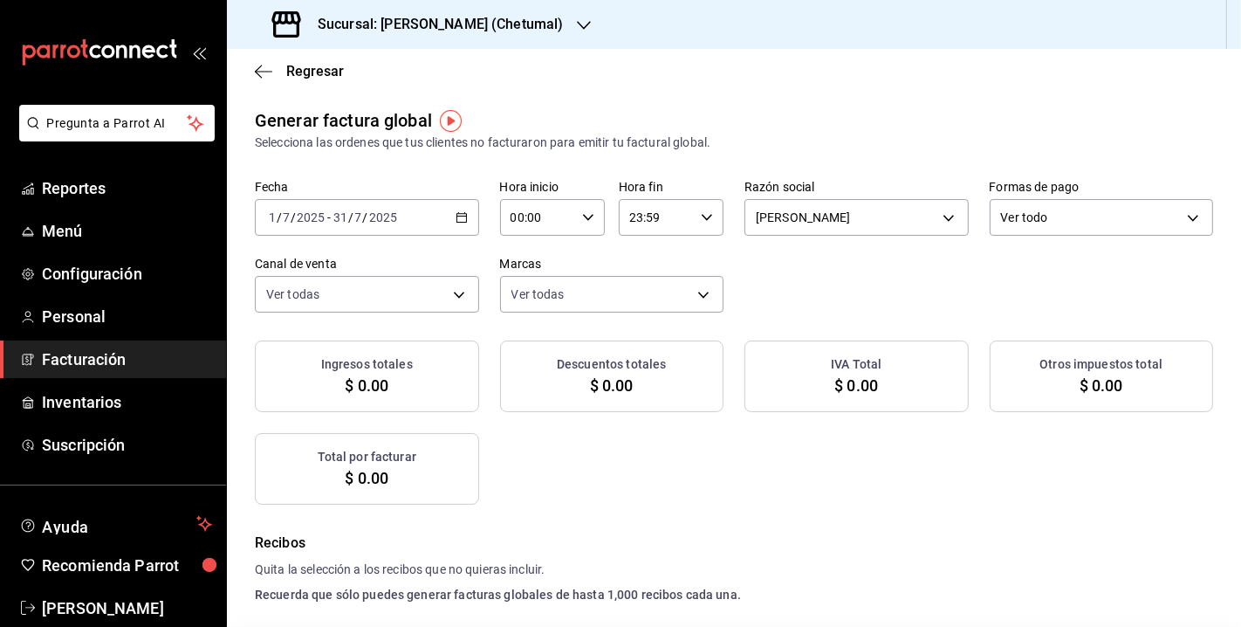
checkbox input "true"
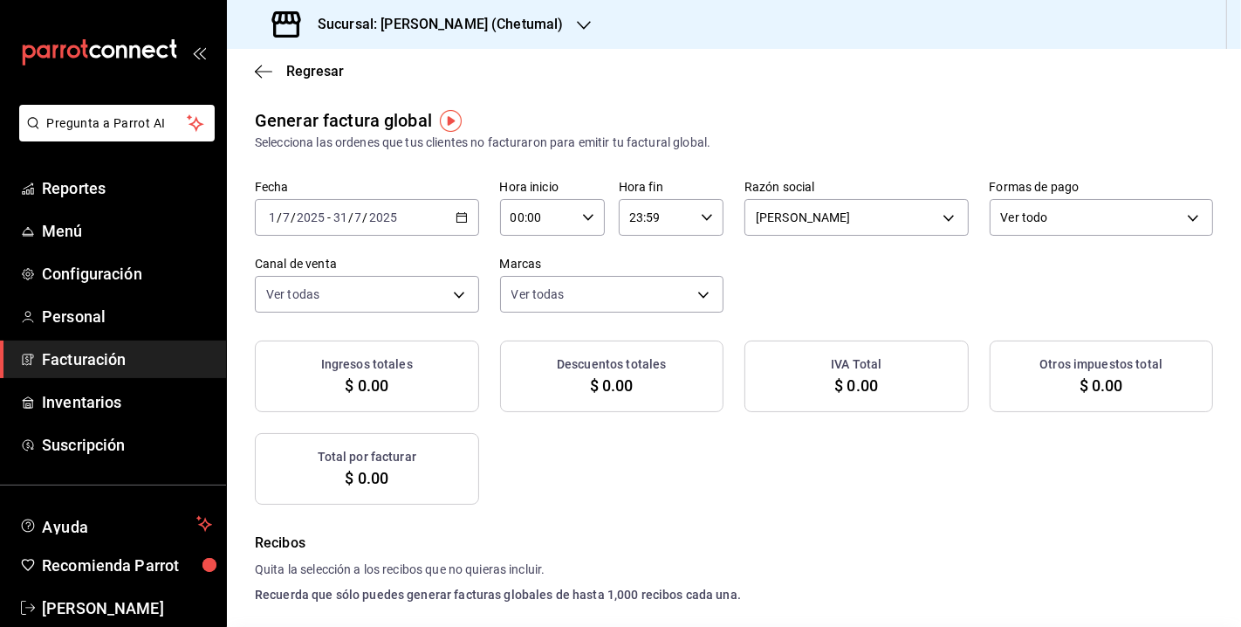
checkbox input "true"
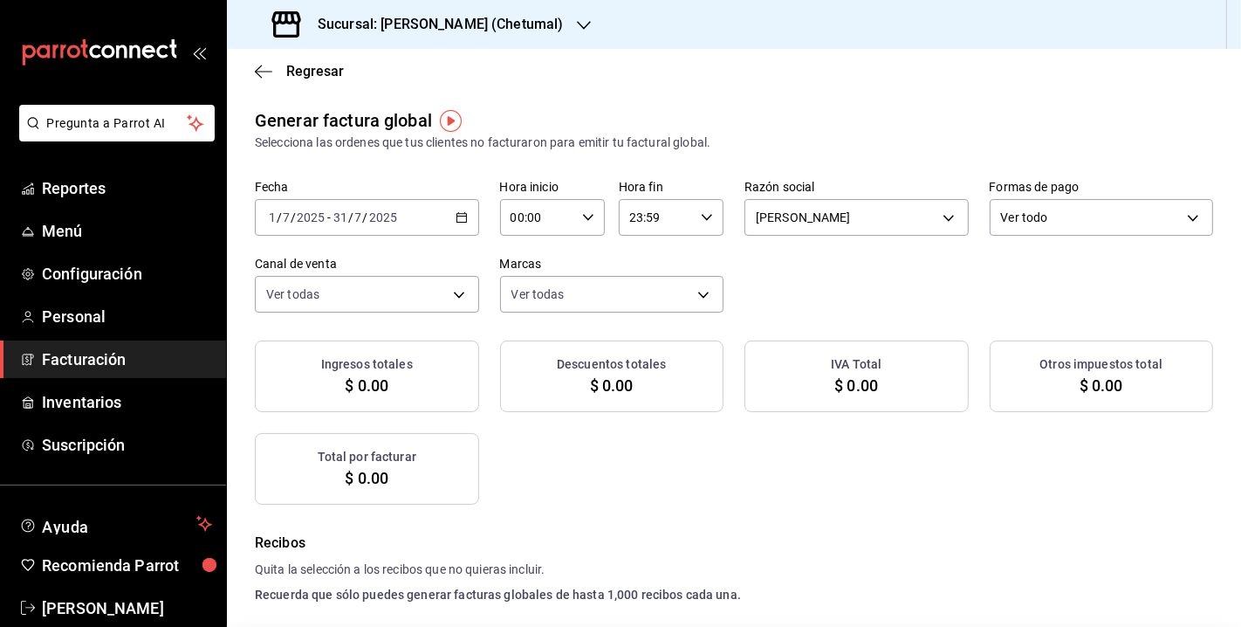
checkbox input "true"
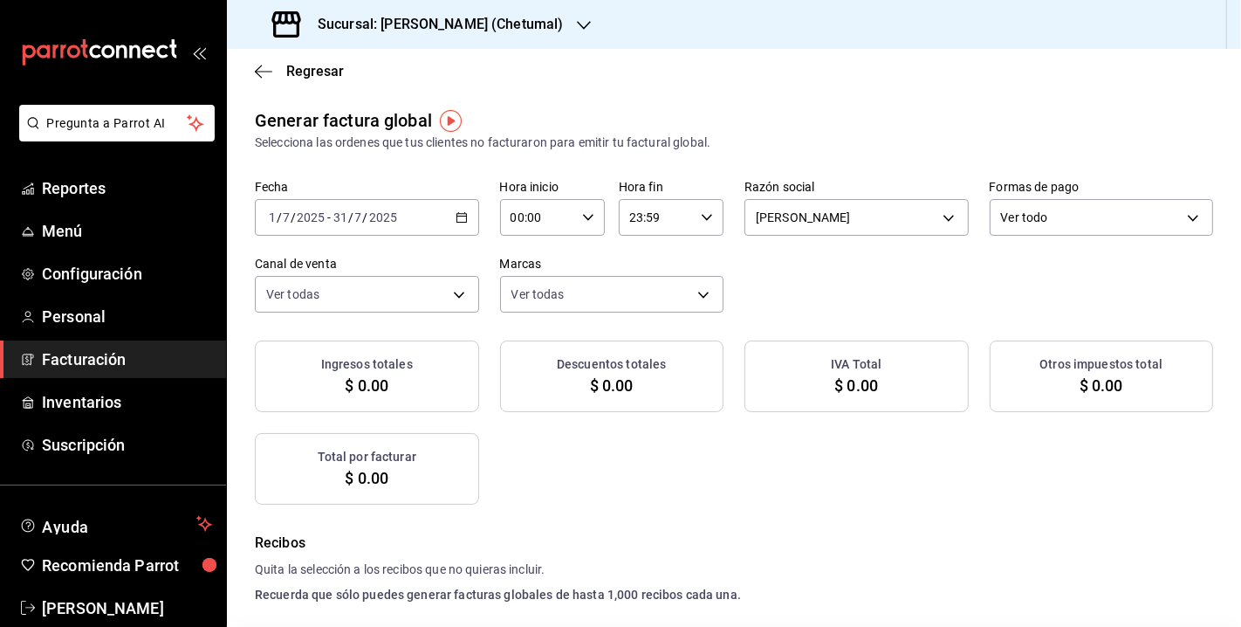
checkbox input "true"
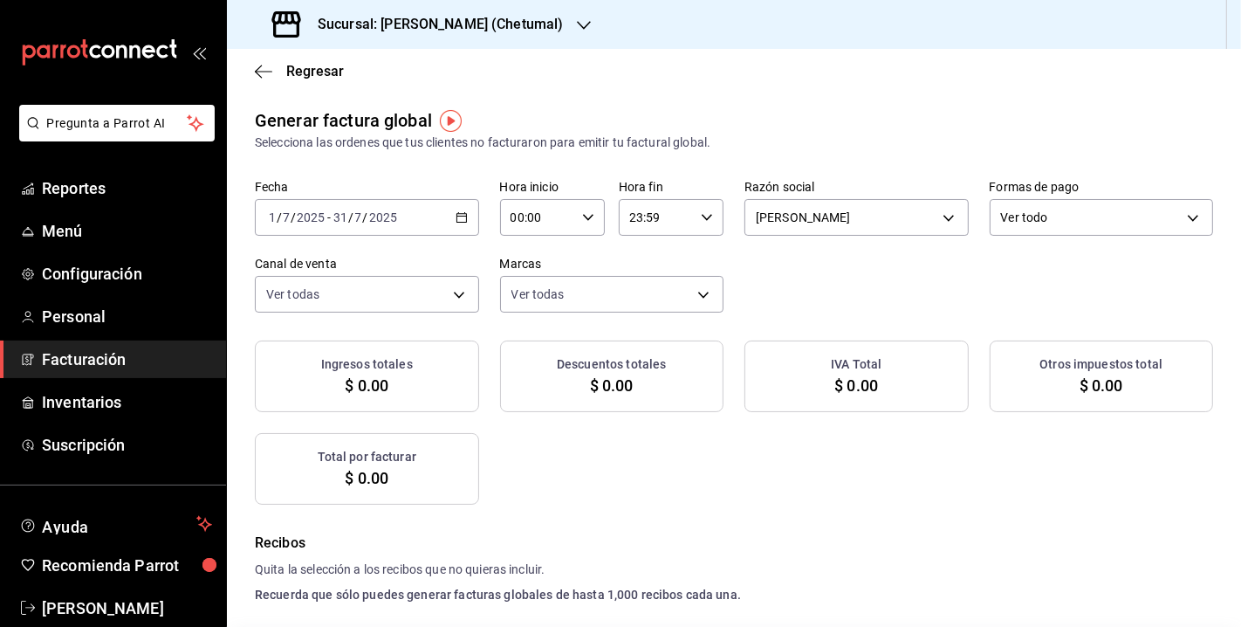
checkbox input "true"
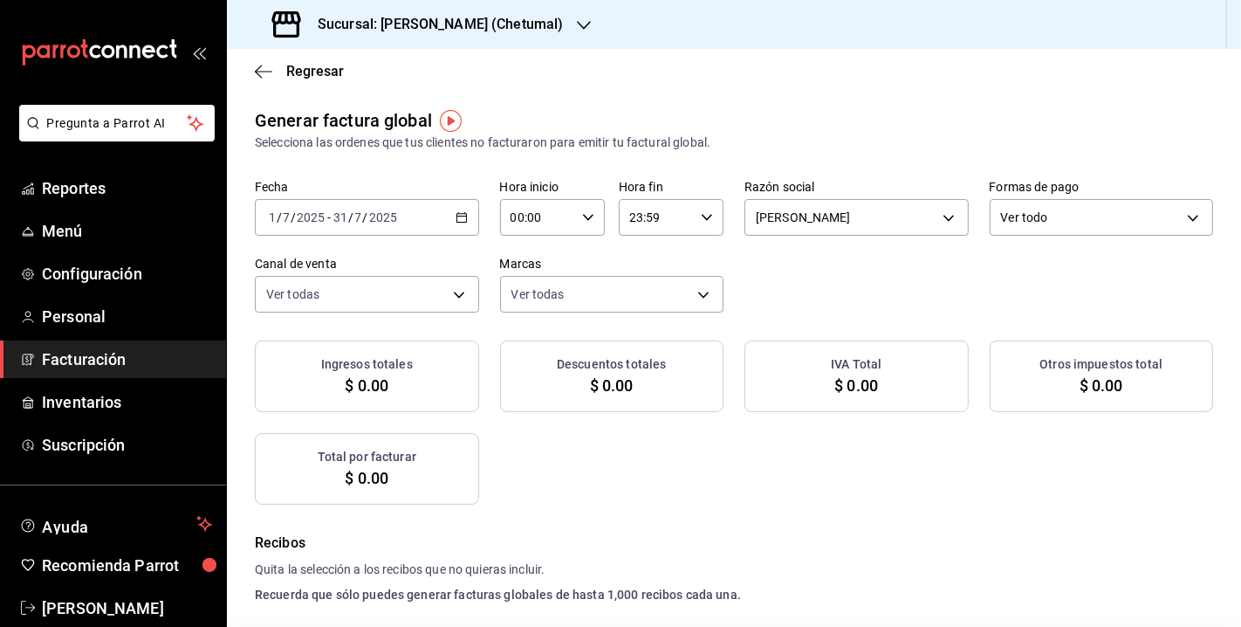
checkbox input "true"
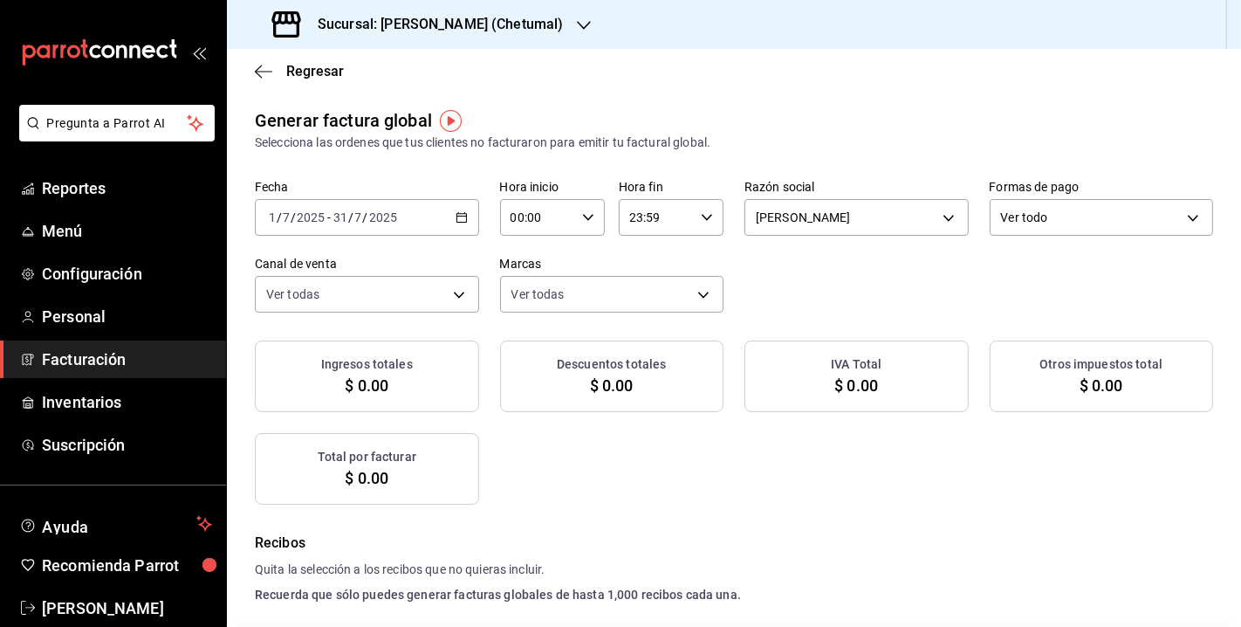
checkbox input "true"
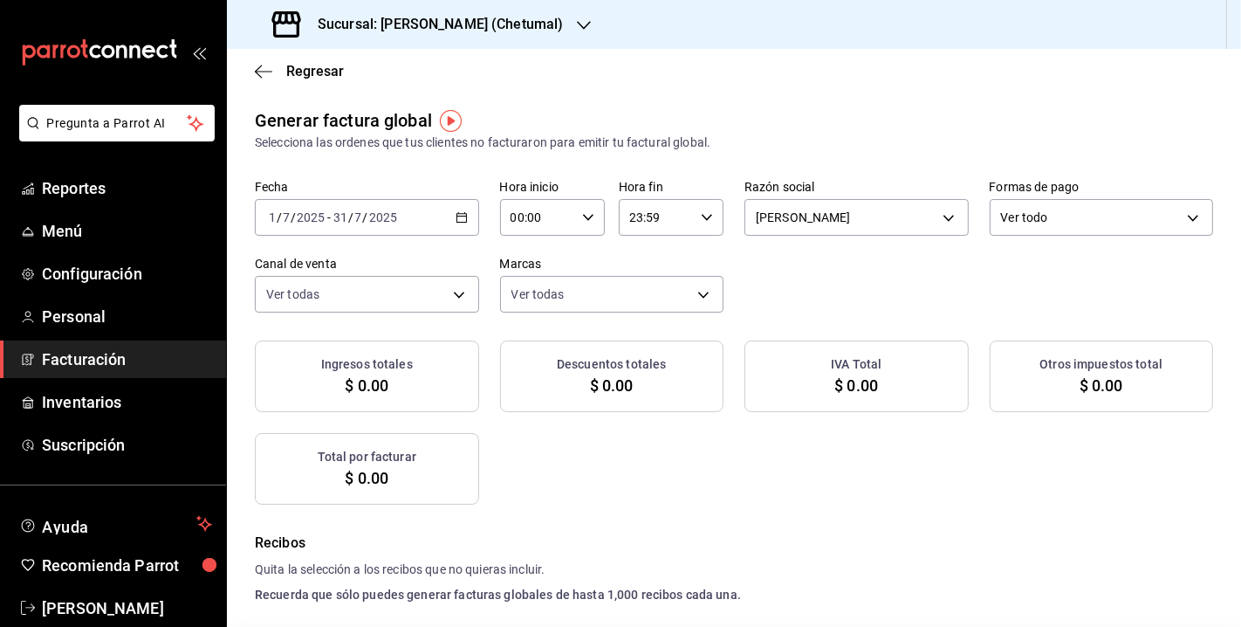
checkbox input "true"
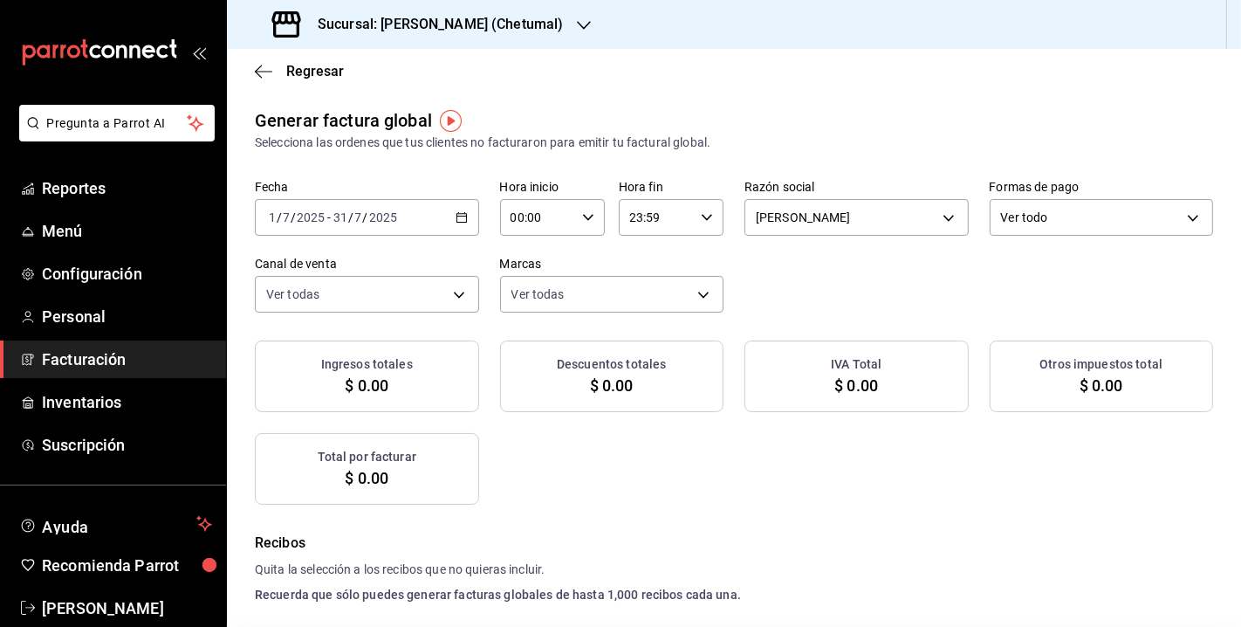
checkbox input "true"
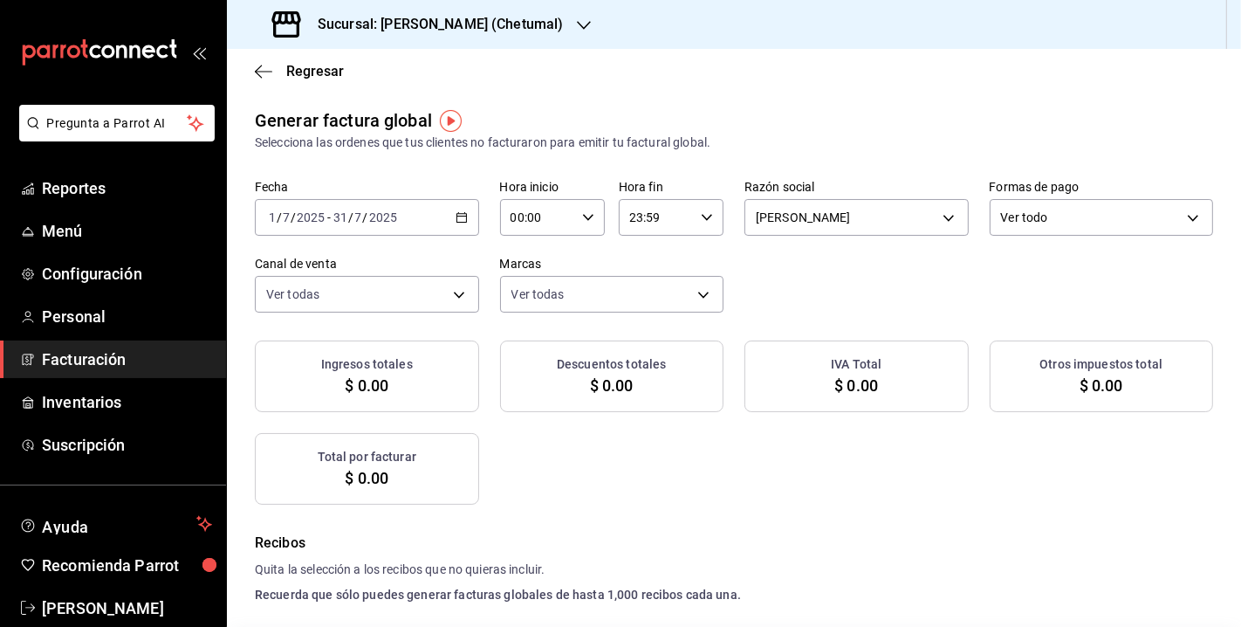
checkbox input "true"
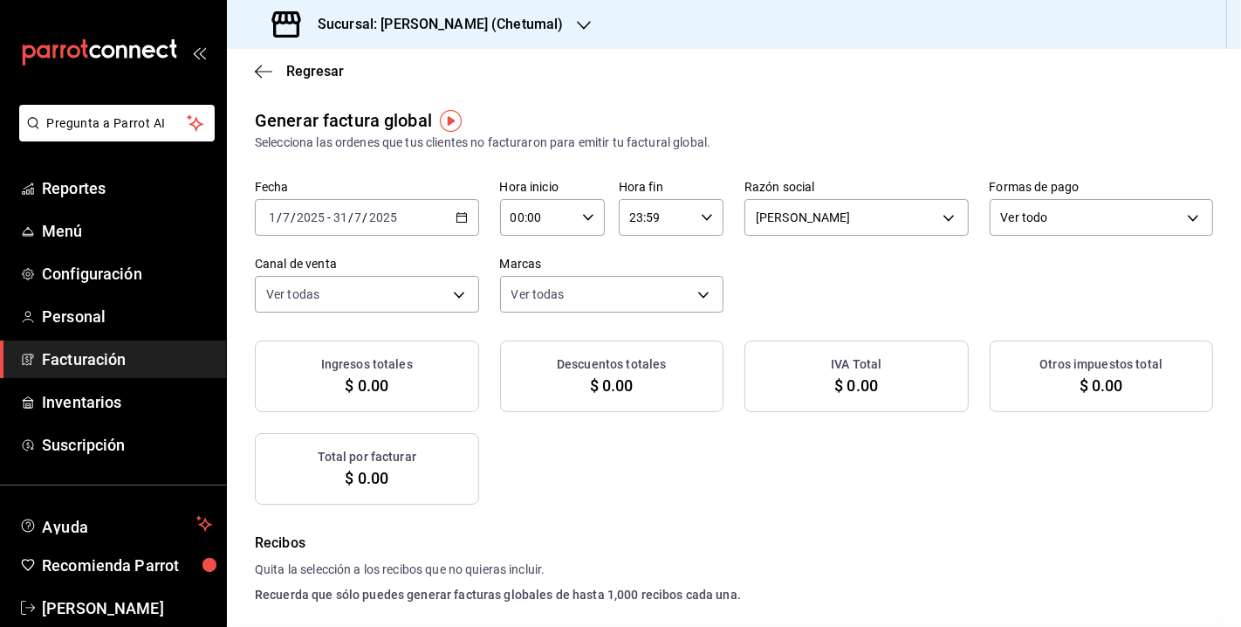
checkbox input "true"
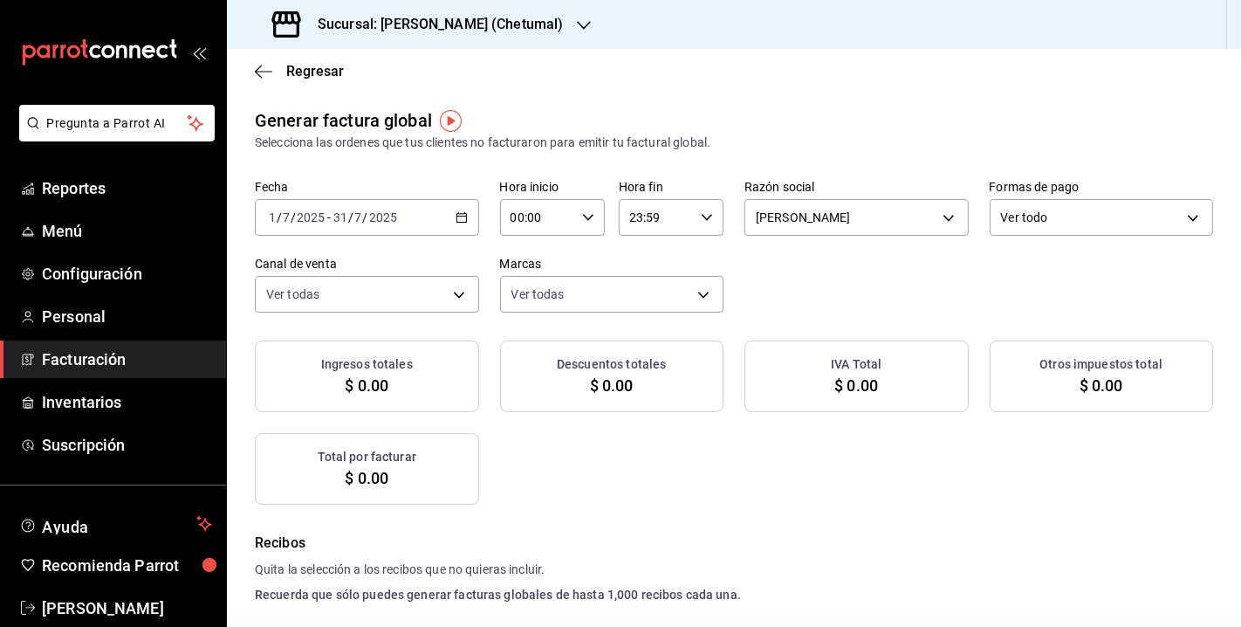
checkbox input "true"
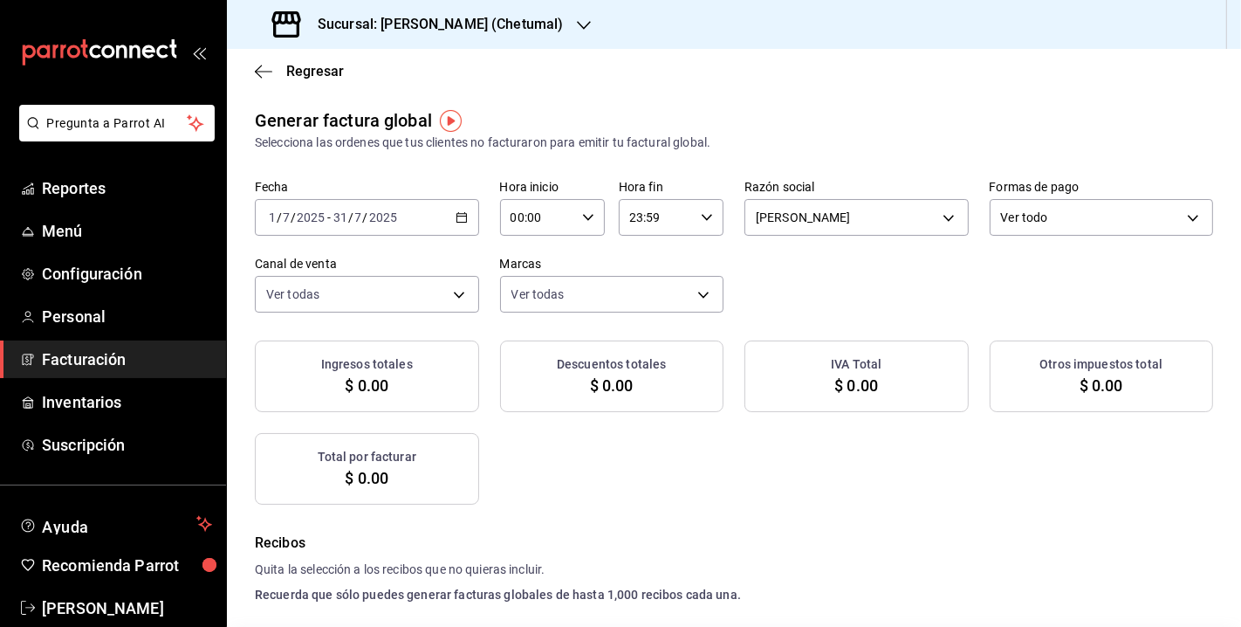
checkbox input "true"
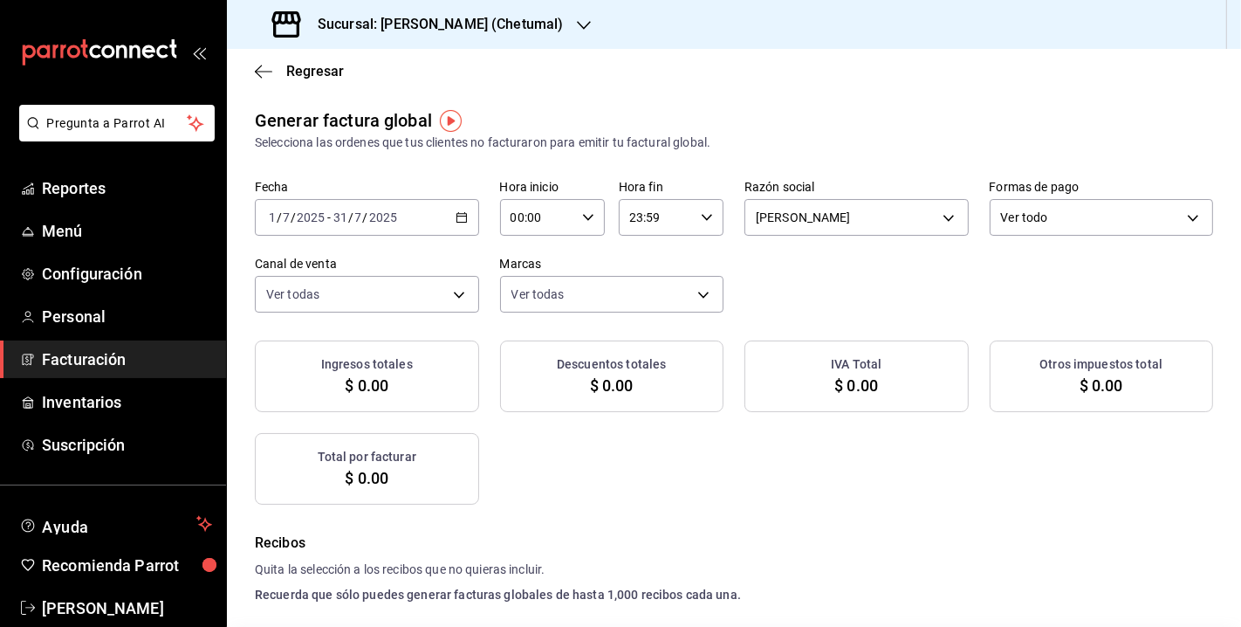
checkbox input "true"
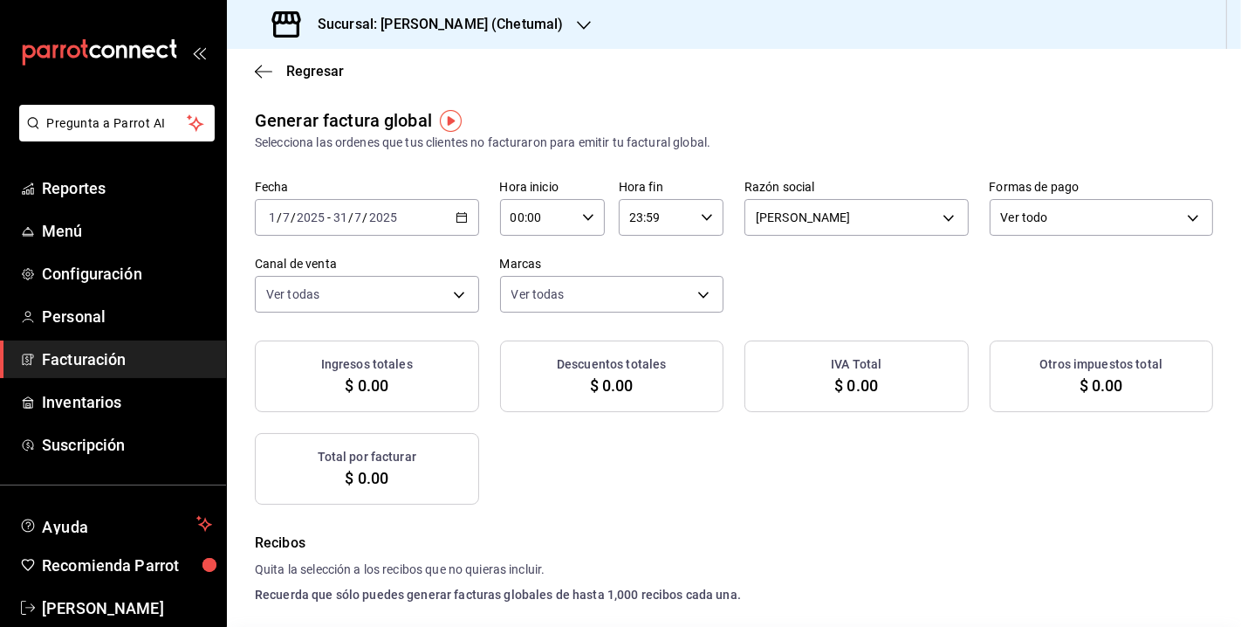
checkbox input "true"
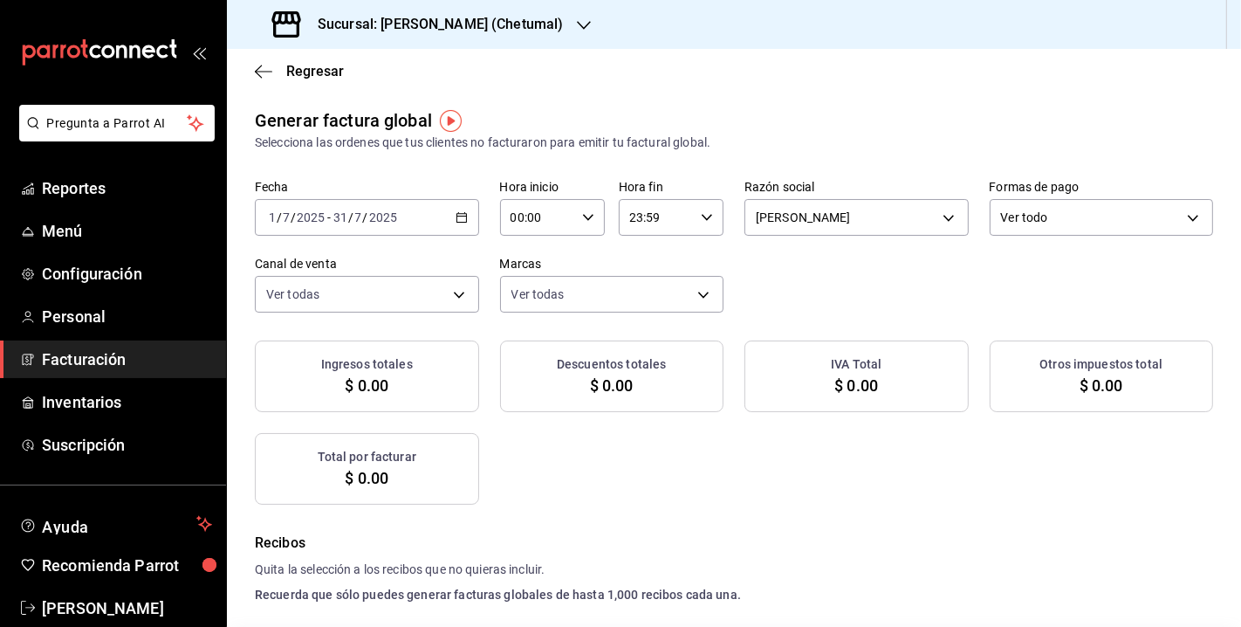
checkbox input "true"
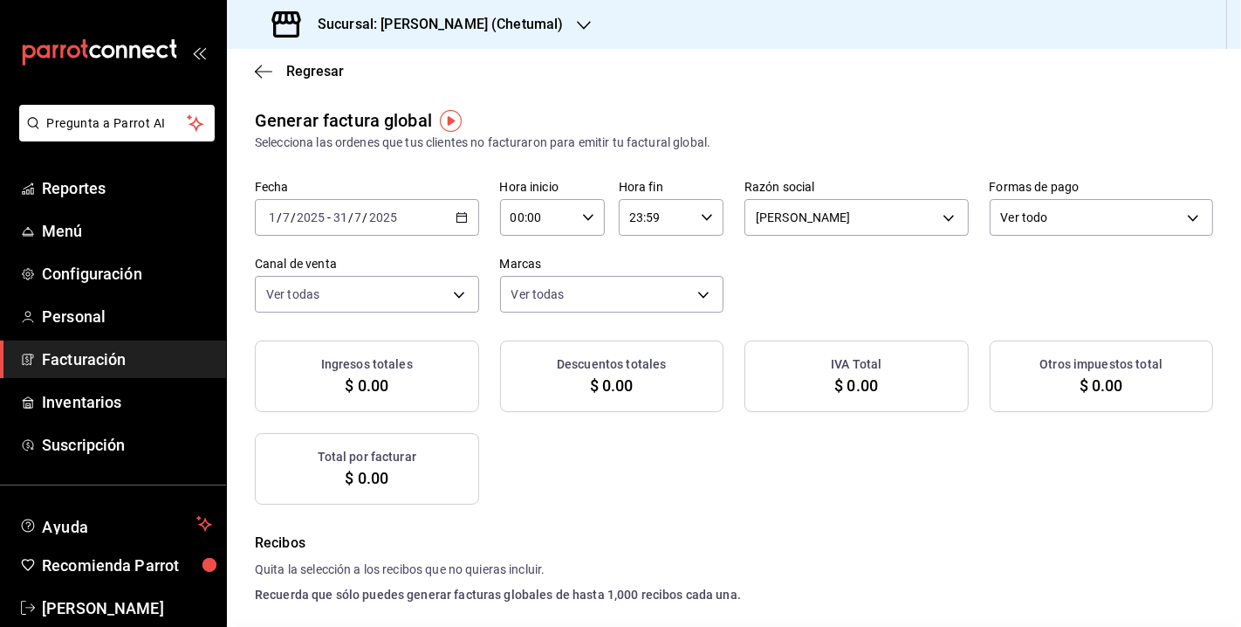
checkbox input "true"
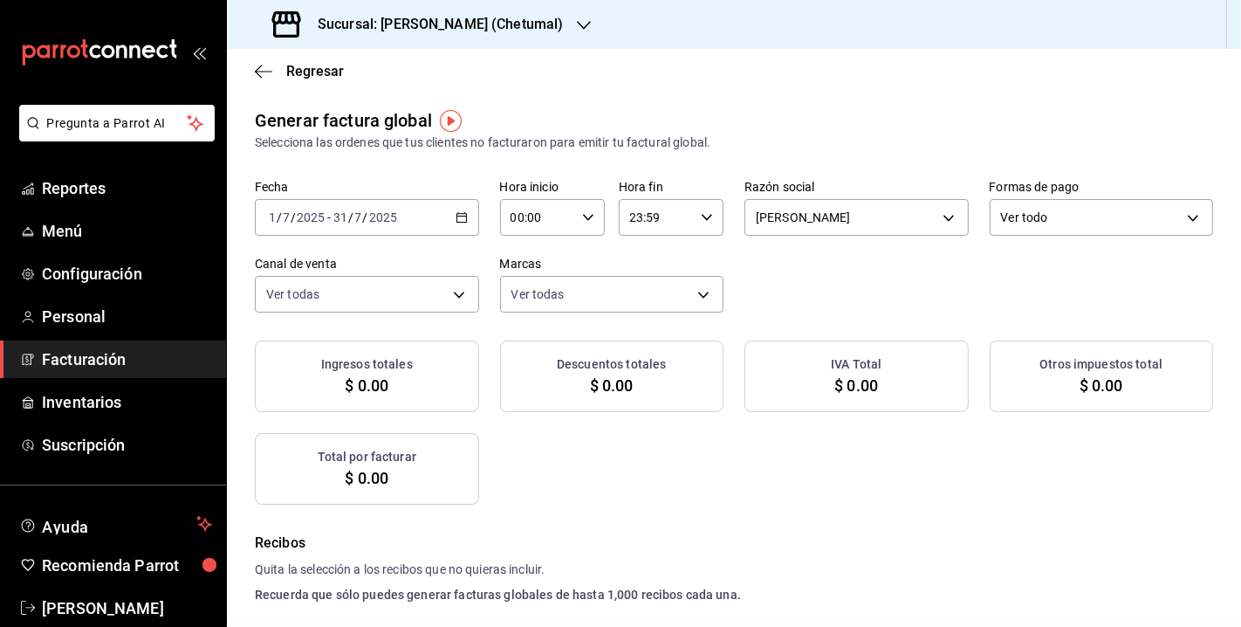
checkbox input "true"
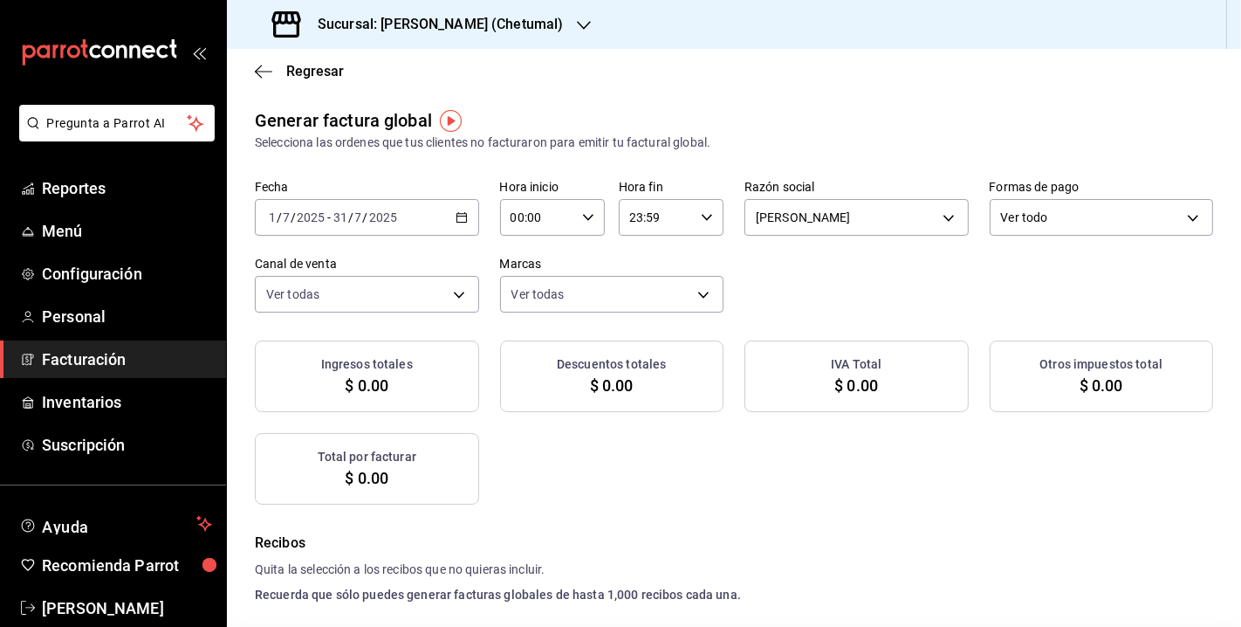
checkbox input "true"
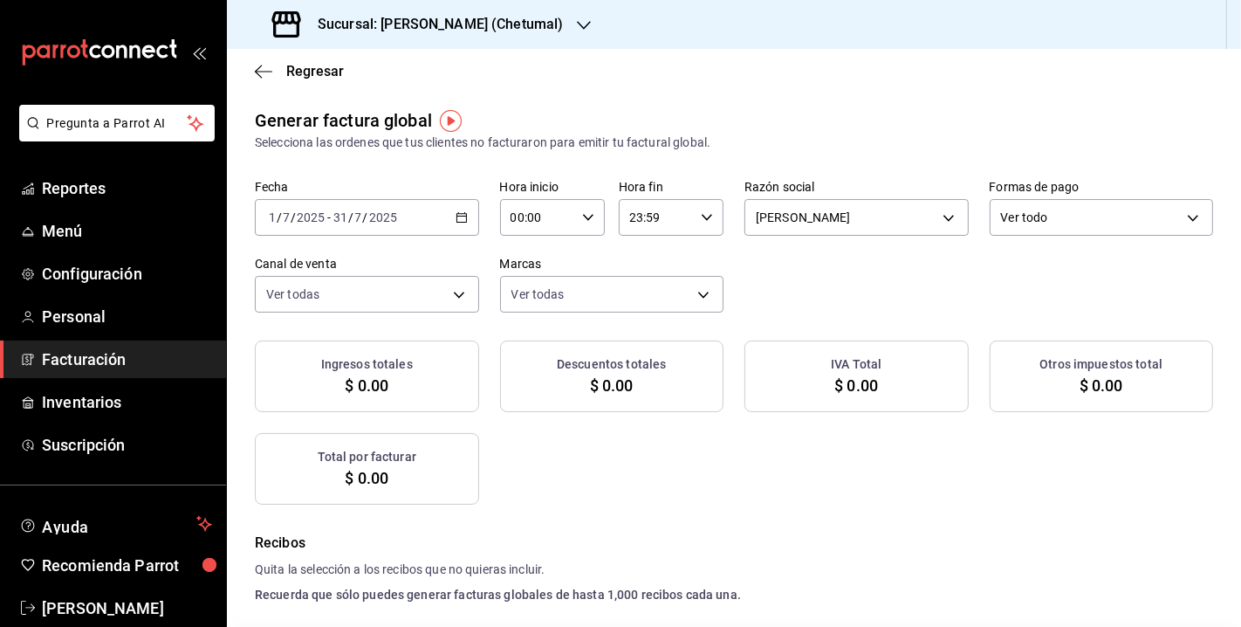
checkbox input "true"
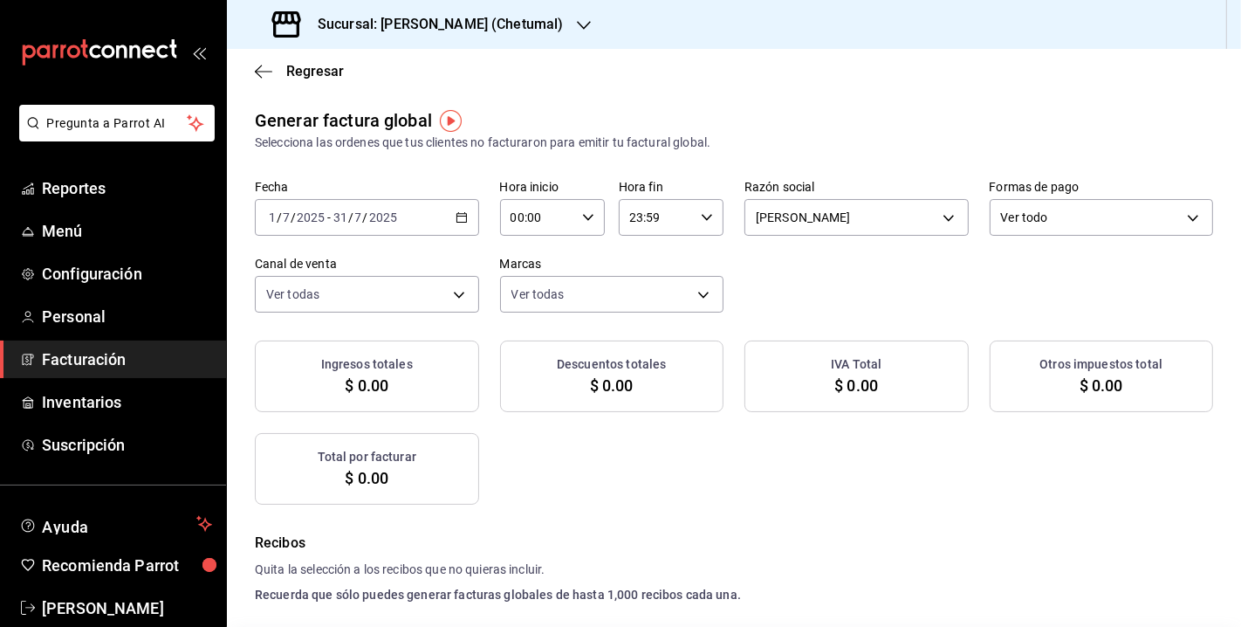
checkbox input "true"
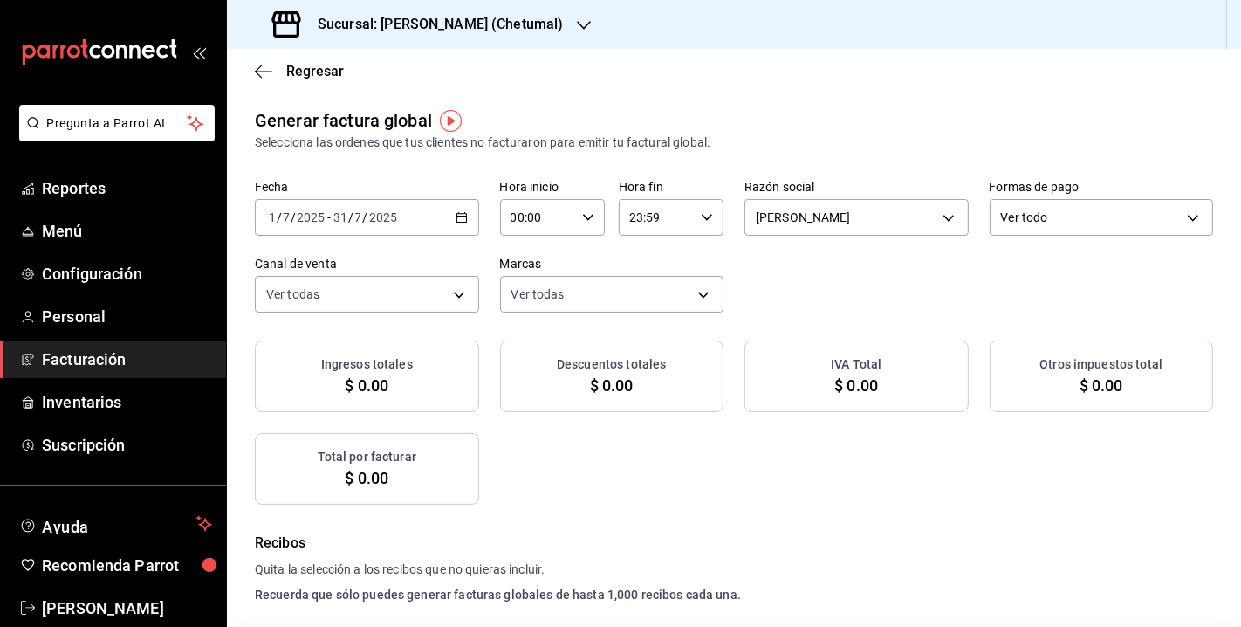
checkbox input "true"
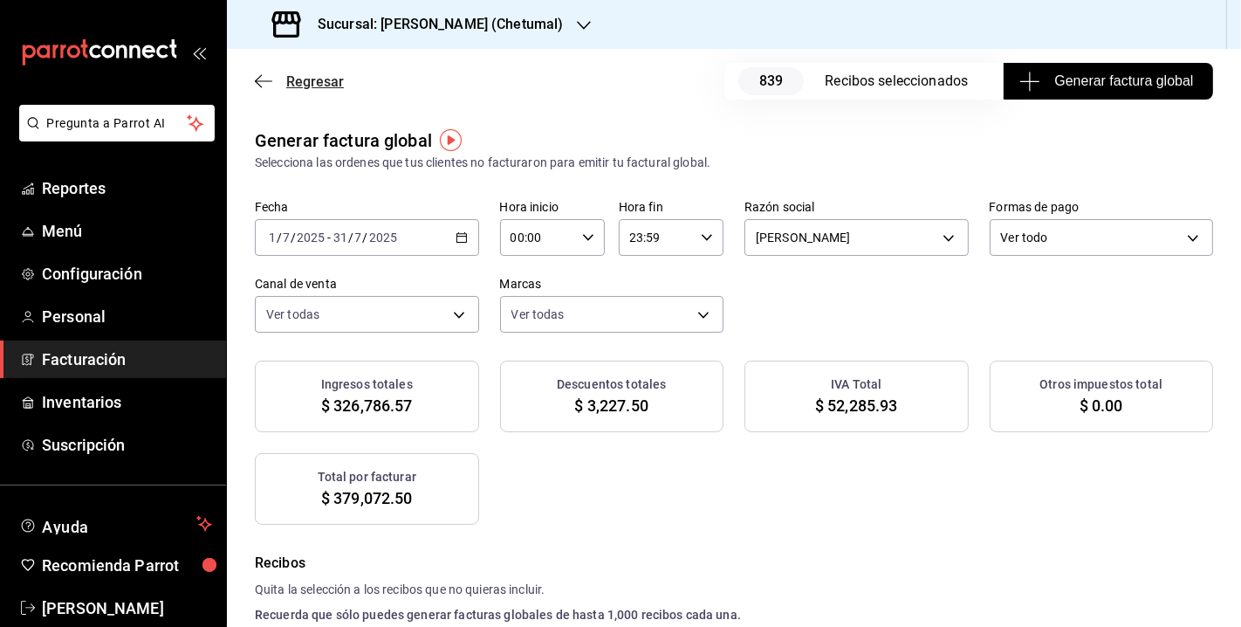
click at [312, 79] on span "Regresar" at bounding box center [315, 81] width 58 height 17
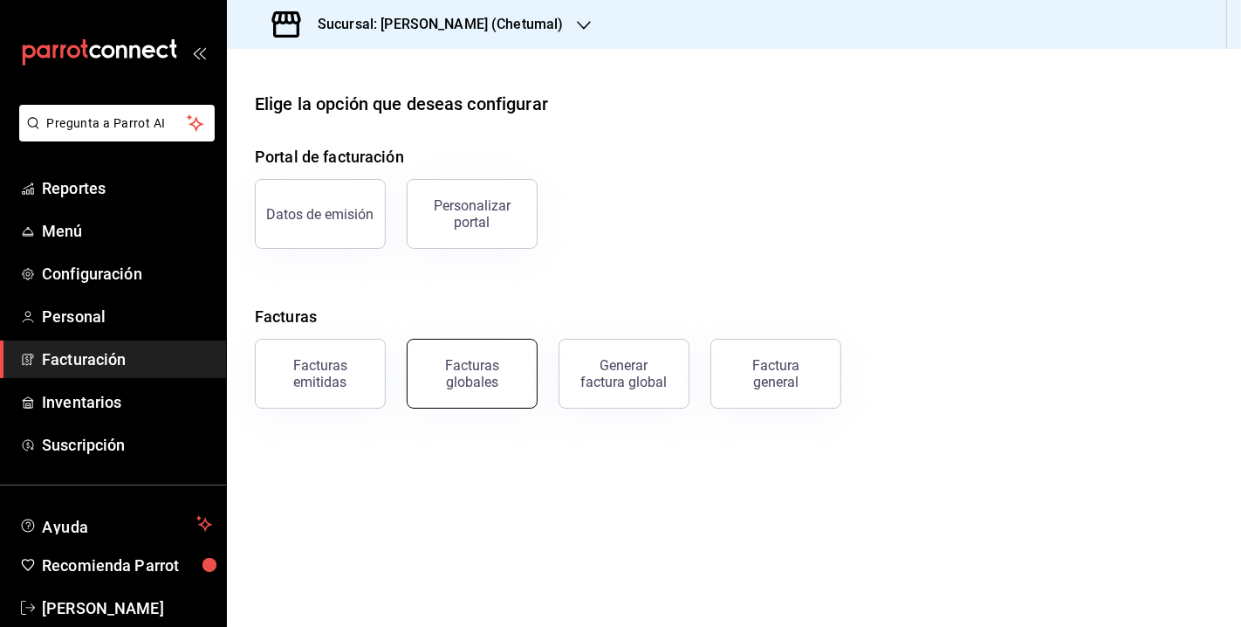
click at [483, 378] on div "Facturas globales" at bounding box center [472, 373] width 108 height 33
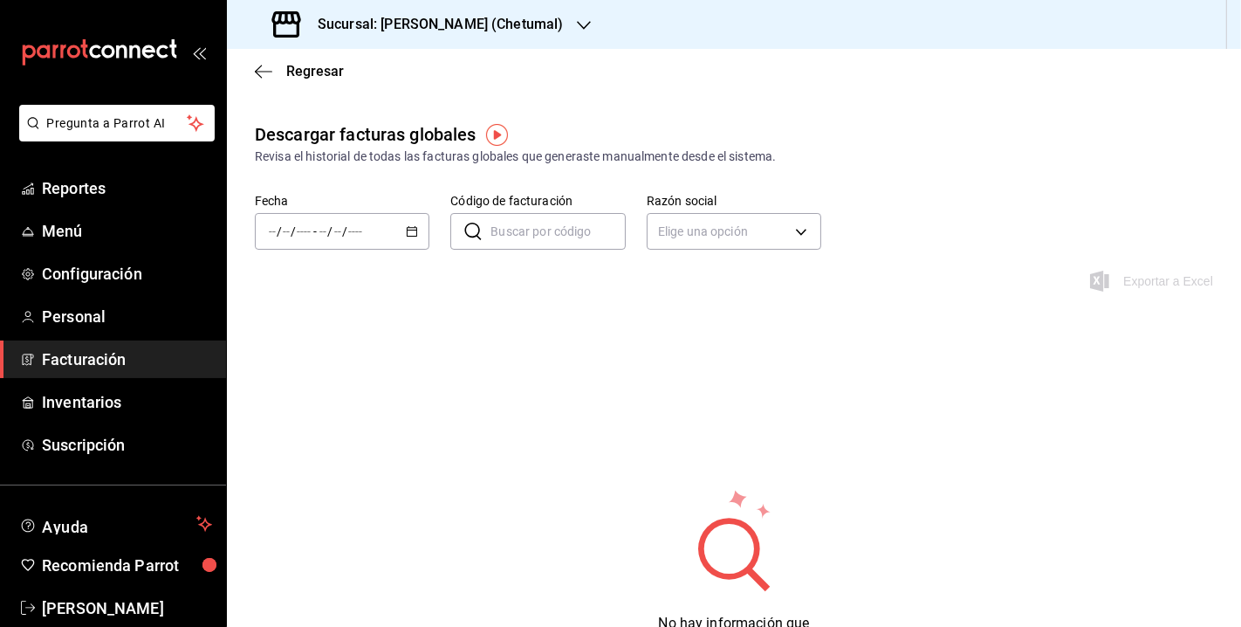
click at [410, 234] on icon "button" at bounding box center [412, 231] width 12 height 12
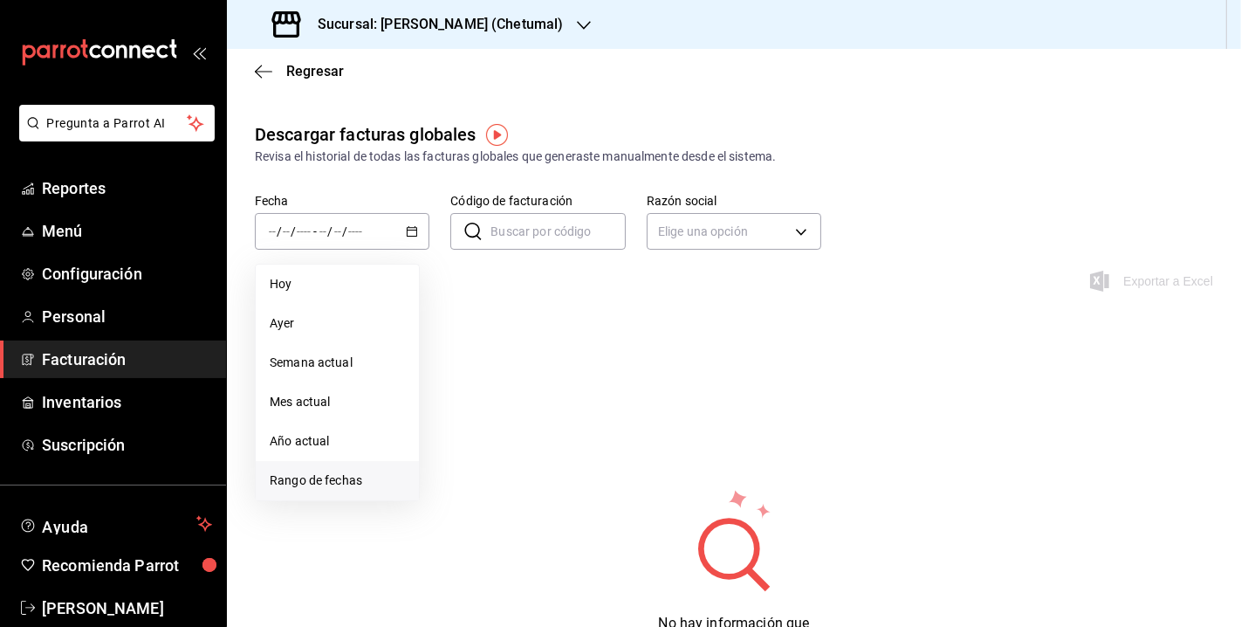
click at [348, 479] on span "Rango de fechas" at bounding box center [337, 480] width 135 height 18
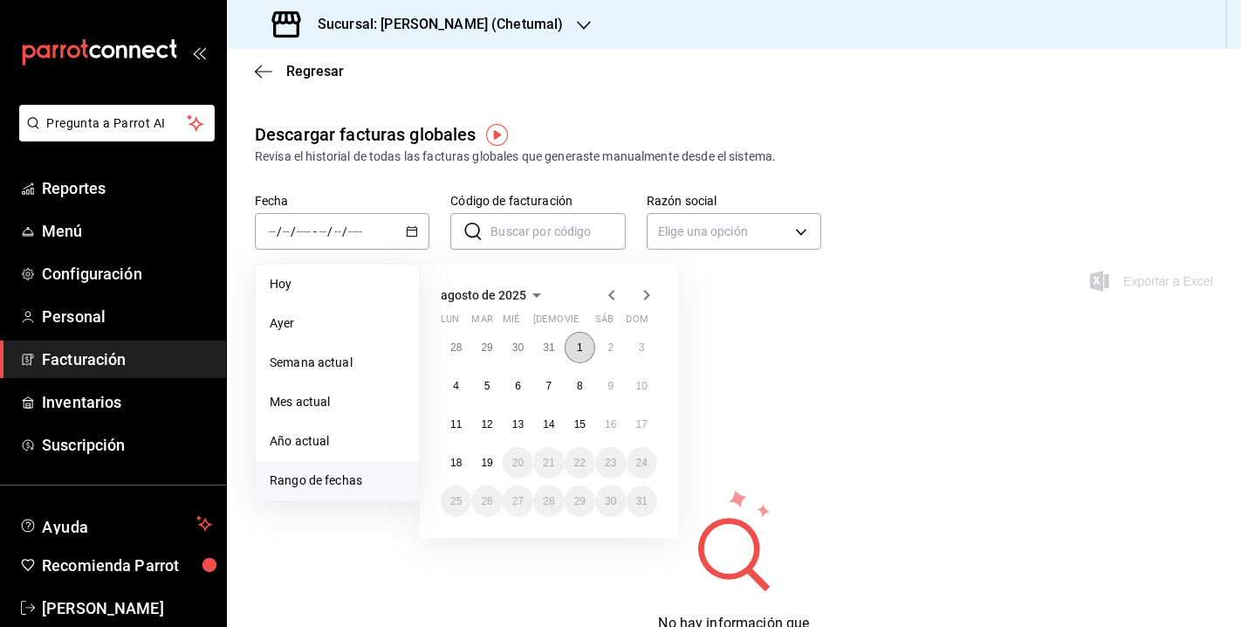
click at [578, 348] on abbr "1" at bounding box center [580, 347] width 6 height 12
click at [489, 463] on abbr "19" at bounding box center [486, 463] width 11 height 12
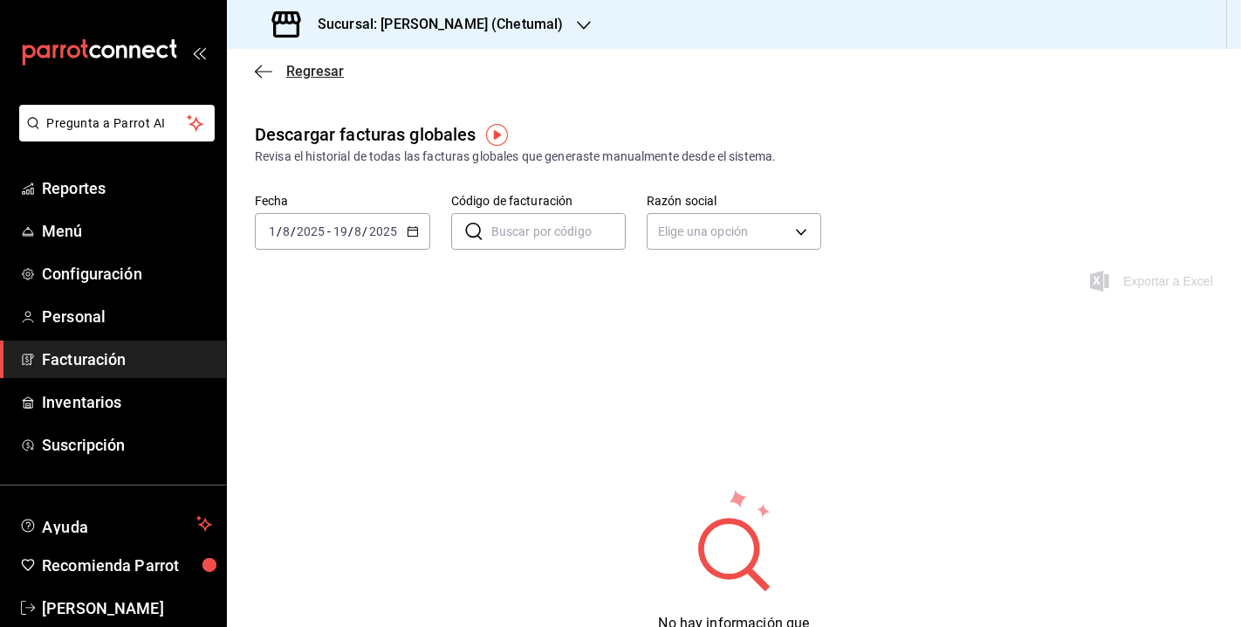
click at [284, 65] on span "Regresar" at bounding box center [299, 71] width 89 height 17
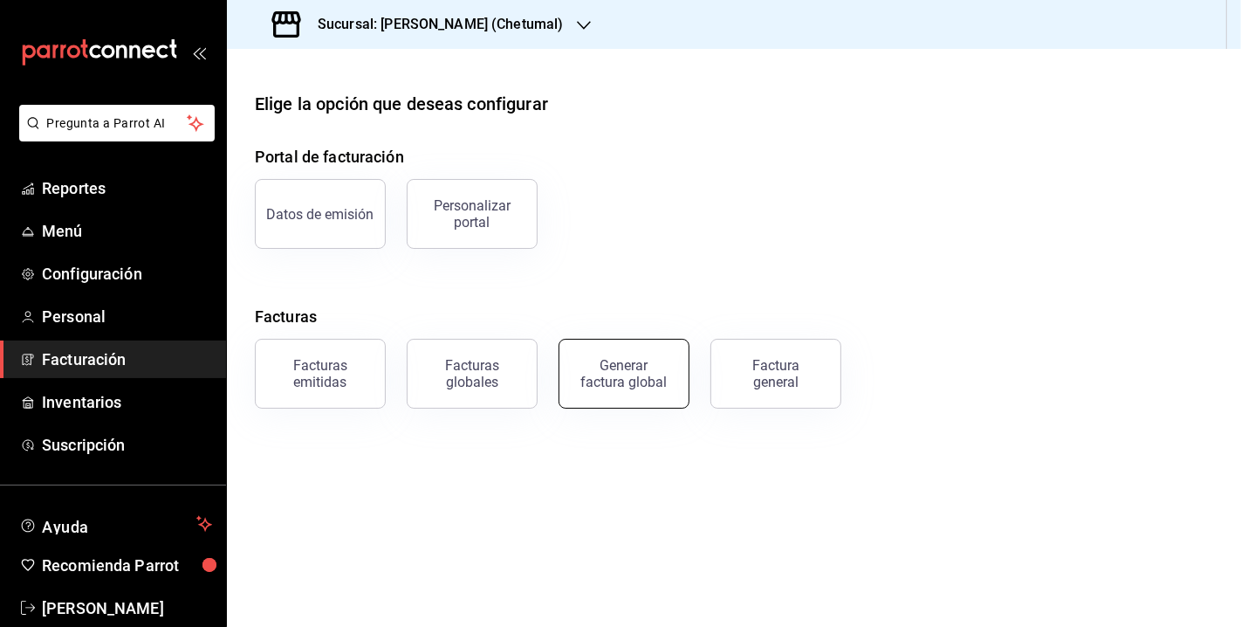
click at [608, 363] on div "Generar factura global" at bounding box center [623, 373] width 87 height 33
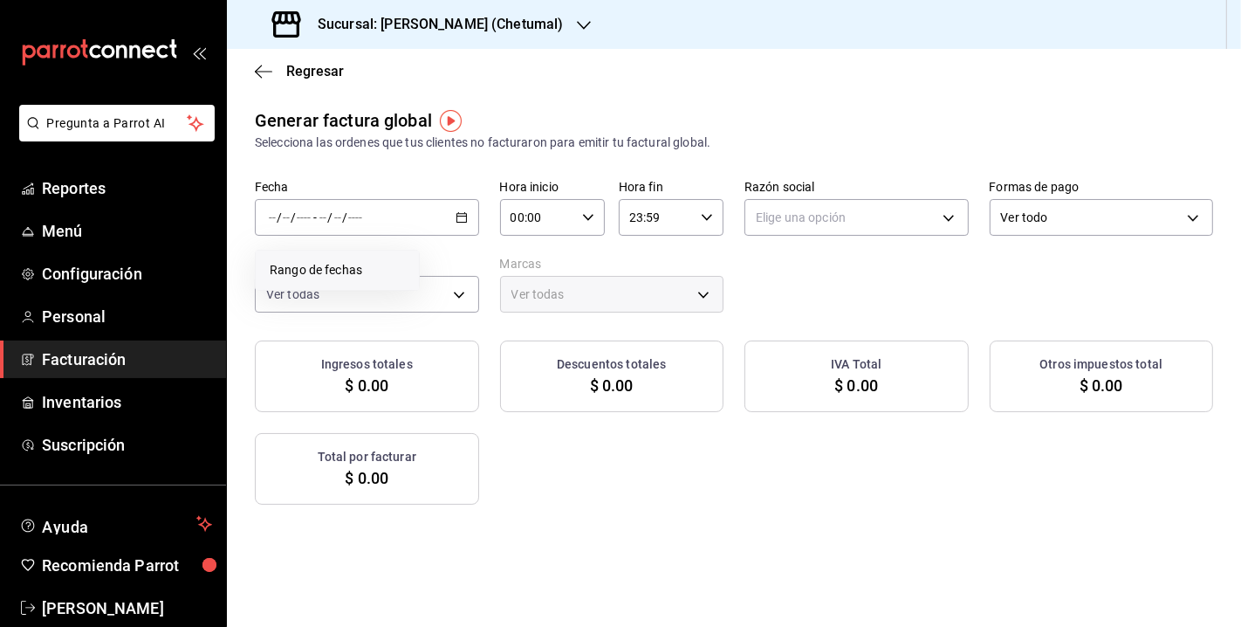
click at [364, 271] on span "Rango de fechas" at bounding box center [337, 270] width 135 height 18
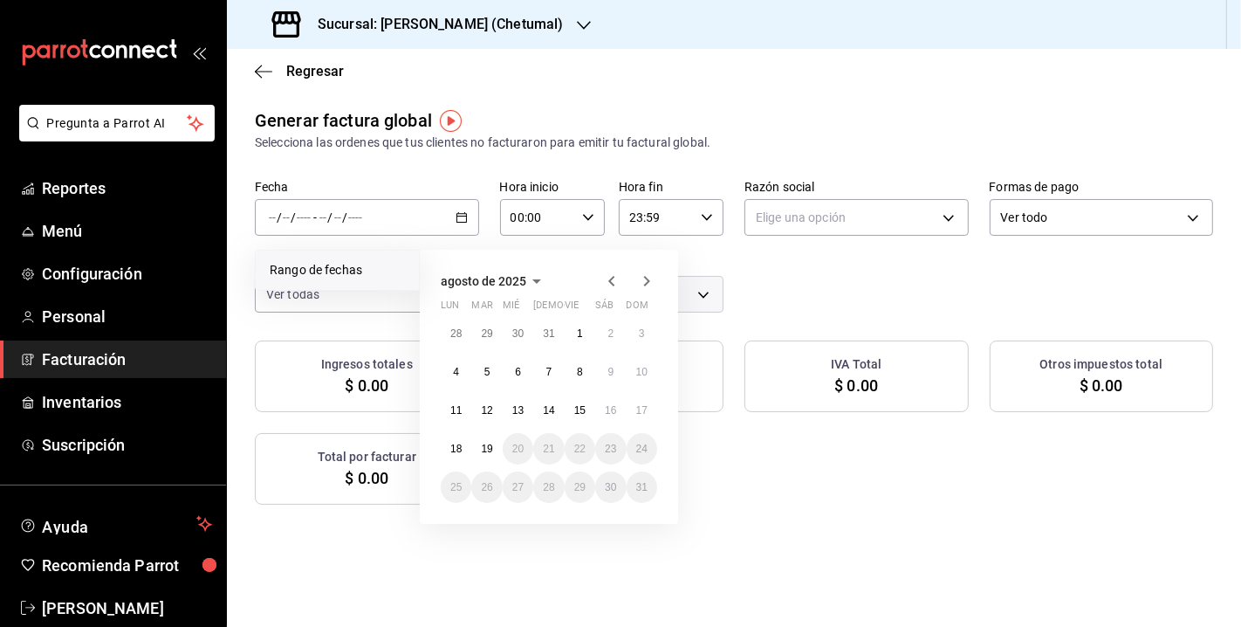
click at [609, 279] on icon "button" at bounding box center [611, 281] width 21 height 21
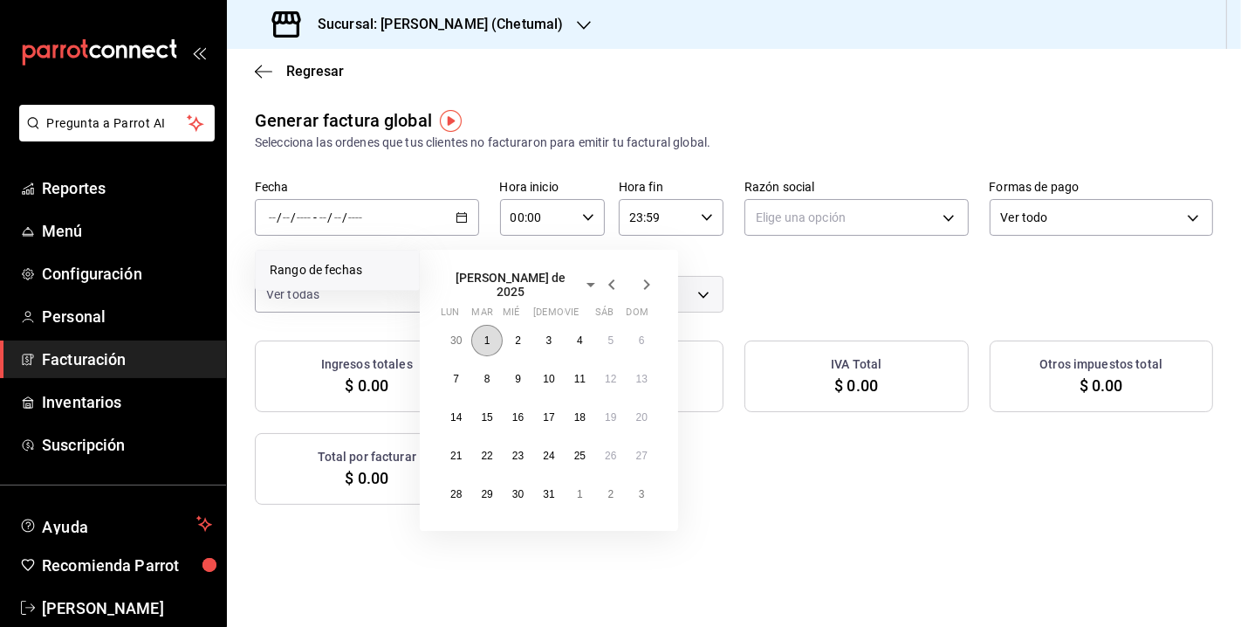
click at [487, 334] on abbr "1" at bounding box center [487, 340] width 6 height 12
click at [553, 488] on abbr "31" at bounding box center [548, 494] width 11 height 12
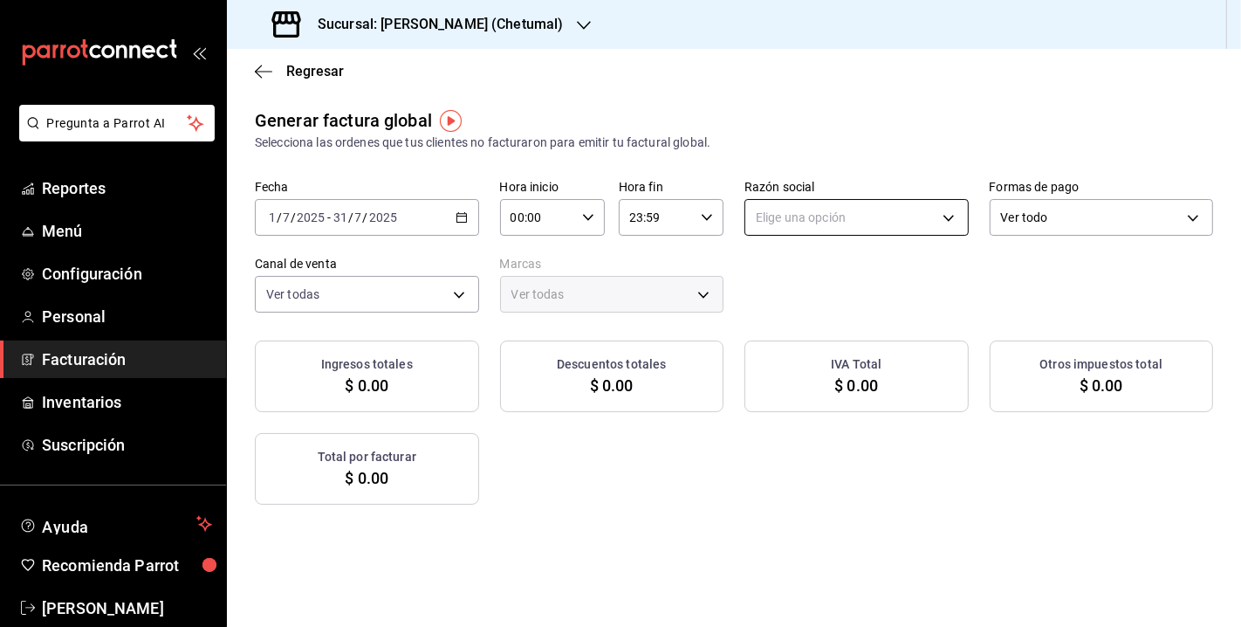
click at [853, 212] on body "Pregunta a Parrot AI Reportes Menú Configuración Personal Facturación Inventari…" at bounding box center [620, 313] width 1241 height 627
click at [846, 300] on li "[PERSON_NAME]" at bounding box center [847, 306] width 218 height 32
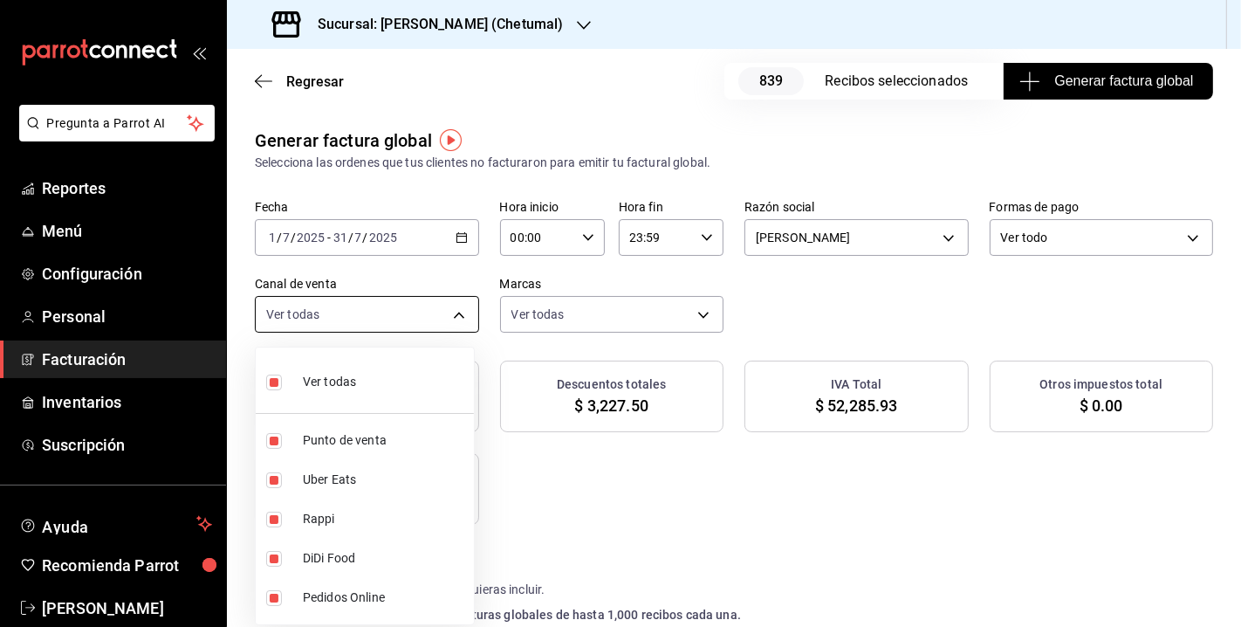
click at [443, 309] on body "Pregunta a Parrot AI Reportes Menú Configuración Personal Facturación Inventari…" at bounding box center [620, 313] width 1241 height 627
click at [443, 309] on div at bounding box center [620, 313] width 1241 height 627
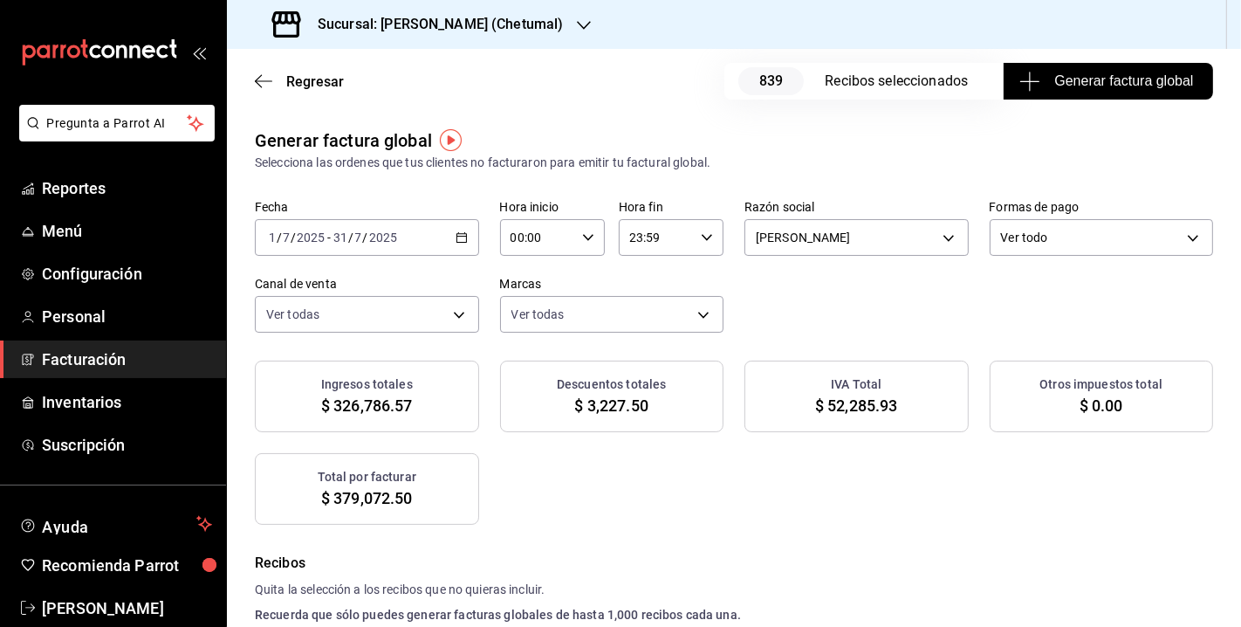
click at [1097, 86] on span "Generar factura global" at bounding box center [1108, 81] width 170 height 21
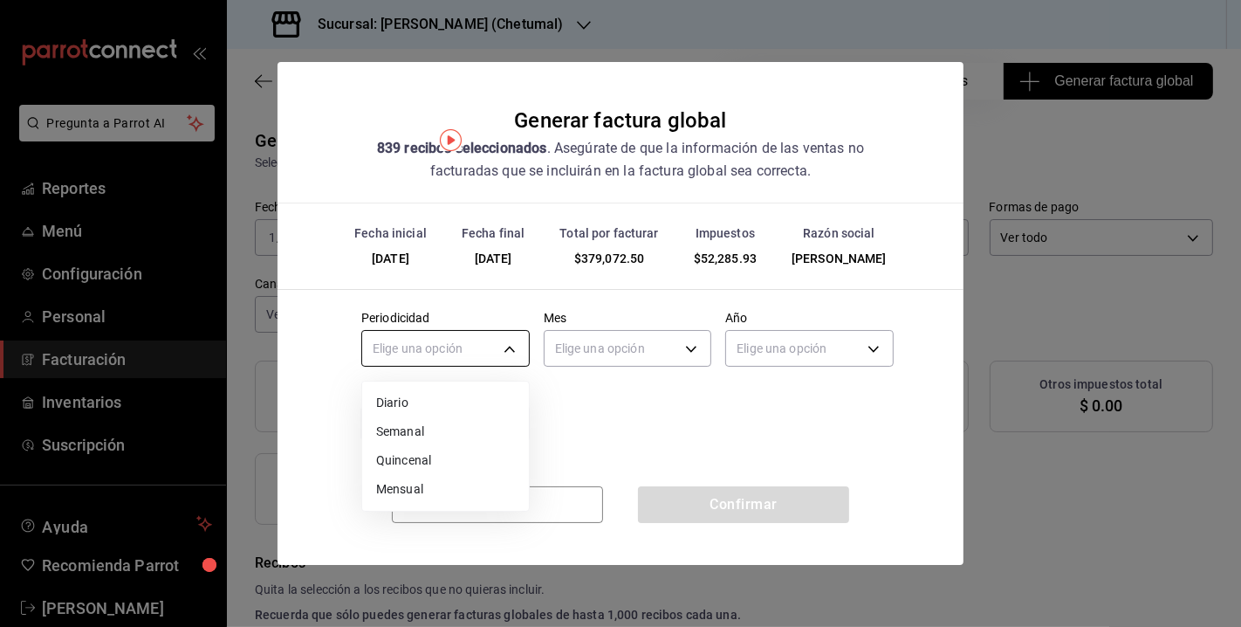
click at [506, 347] on body "Pregunta a Parrot AI Reportes Menú Configuración Personal Facturación Inventari…" at bounding box center [620, 313] width 1241 height 627
click at [413, 496] on li "Mensual" at bounding box center [445, 489] width 167 height 29
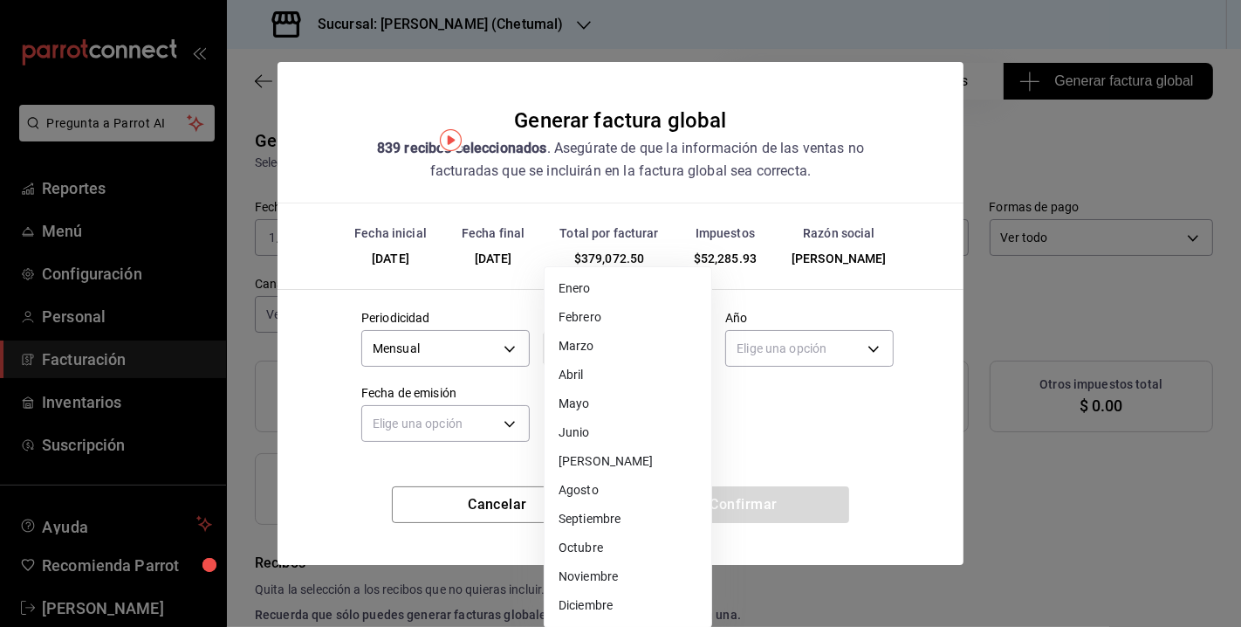
click at [669, 349] on body "Pregunta a Parrot AI Reportes Menú Configuración Personal Facturación Inventari…" at bounding box center [620, 313] width 1241 height 627
click at [594, 469] on li "[PERSON_NAME]" at bounding box center [628, 461] width 167 height 29
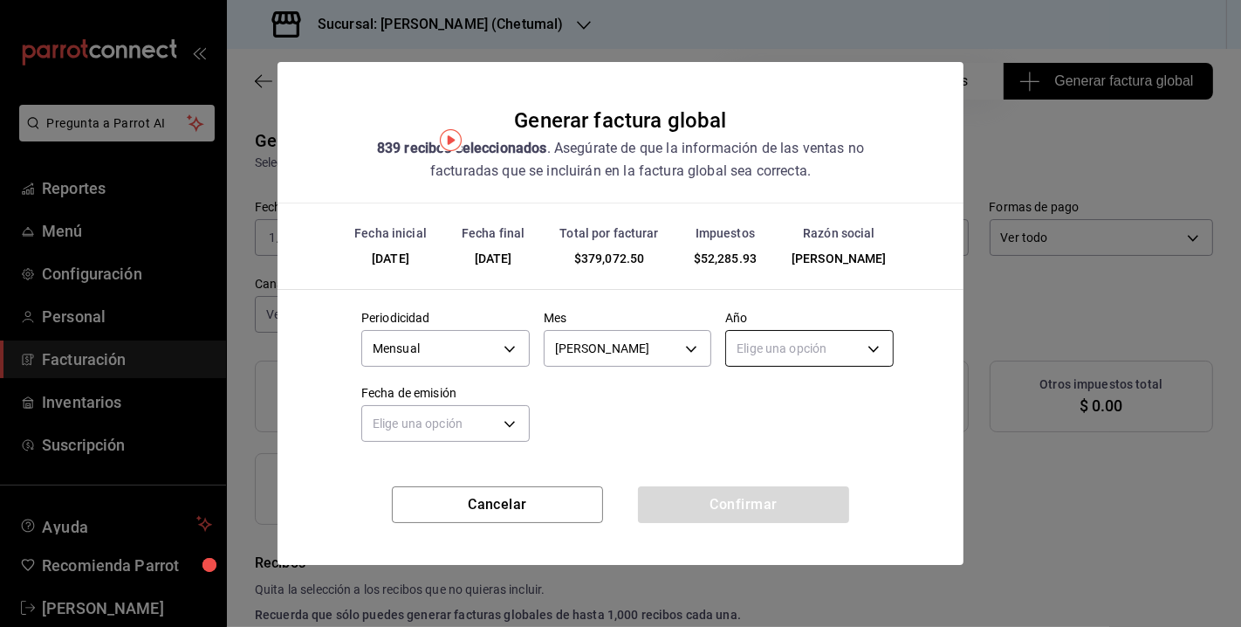
click at [837, 352] on body "Pregunta a Parrot AI Reportes Menú Configuración Personal Facturación Inventari…" at bounding box center [620, 313] width 1241 height 627
click at [766, 414] on li "2025" at bounding box center [809, 402] width 167 height 29
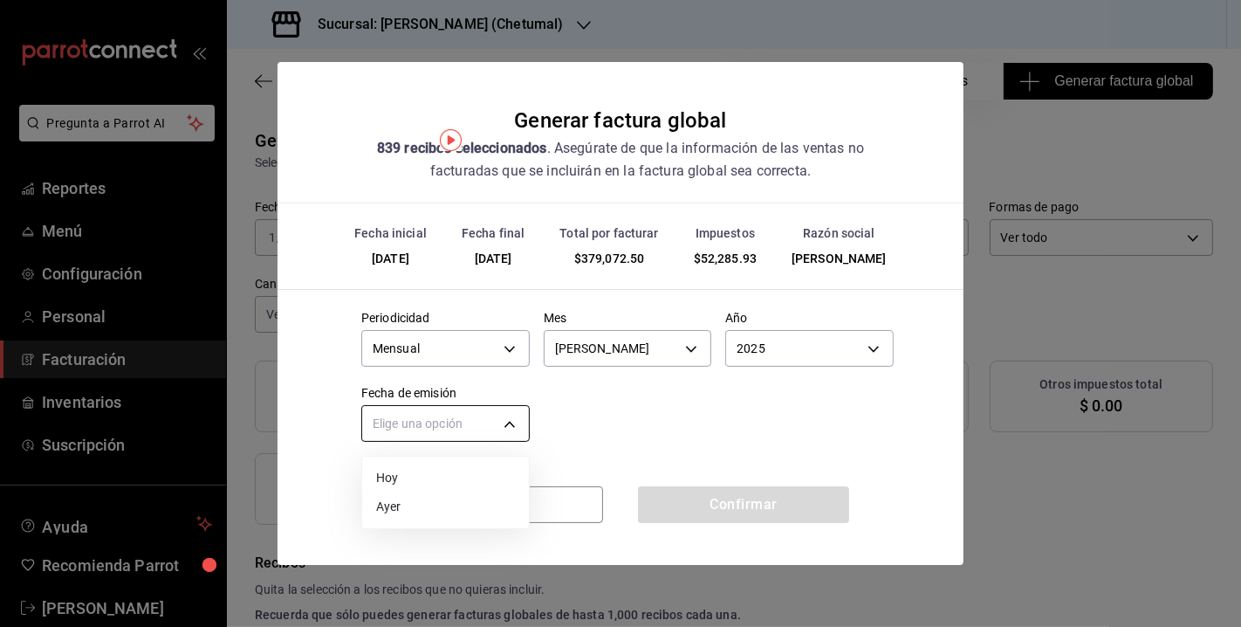
click at [511, 419] on body "Pregunta a Parrot AI Reportes Menú Configuración Personal Facturación Inventari…" at bounding box center [620, 313] width 1241 height 627
click at [410, 484] on li "Hoy" at bounding box center [445, 478] width 167 height 29
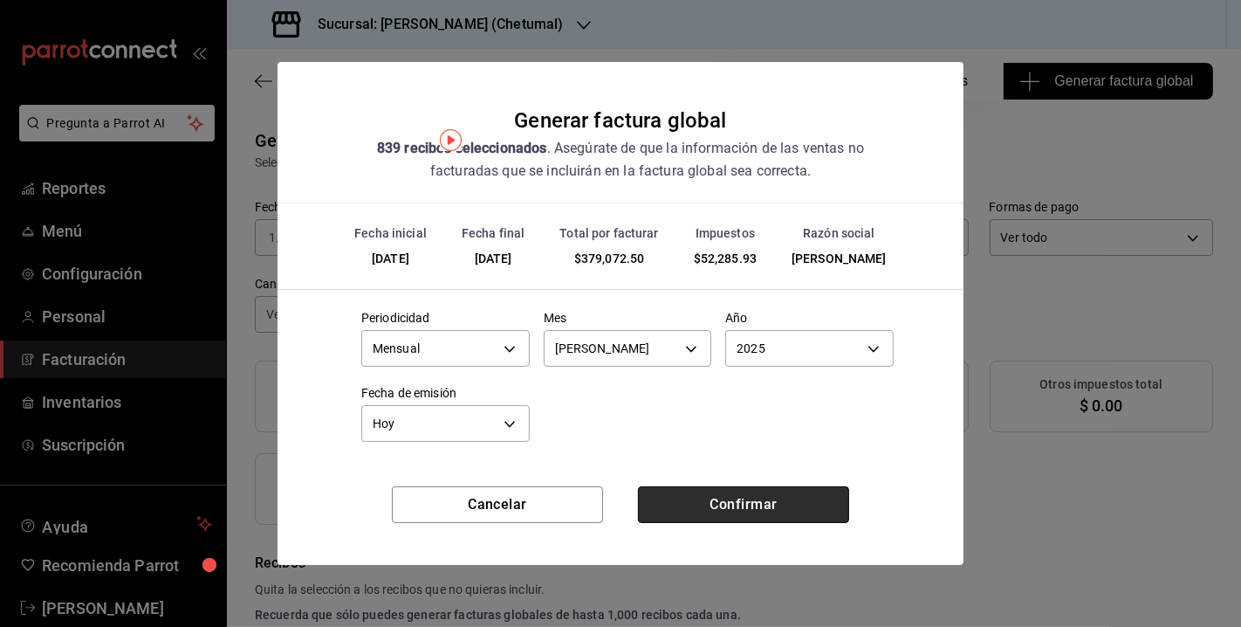
click at [732, 500] on button "Confirmar" at bounding box center [743, 504] width 211 height 37
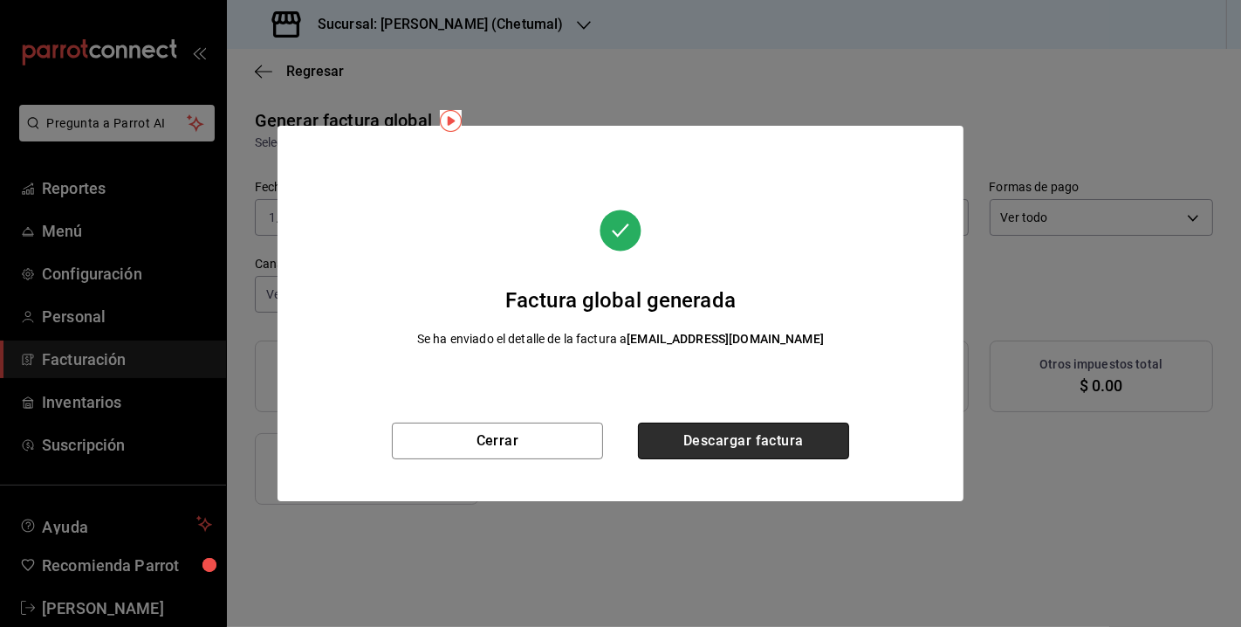
click at [720, 443] on button "Descargar factura" at bounding box center [743, 440] width 211 height 37
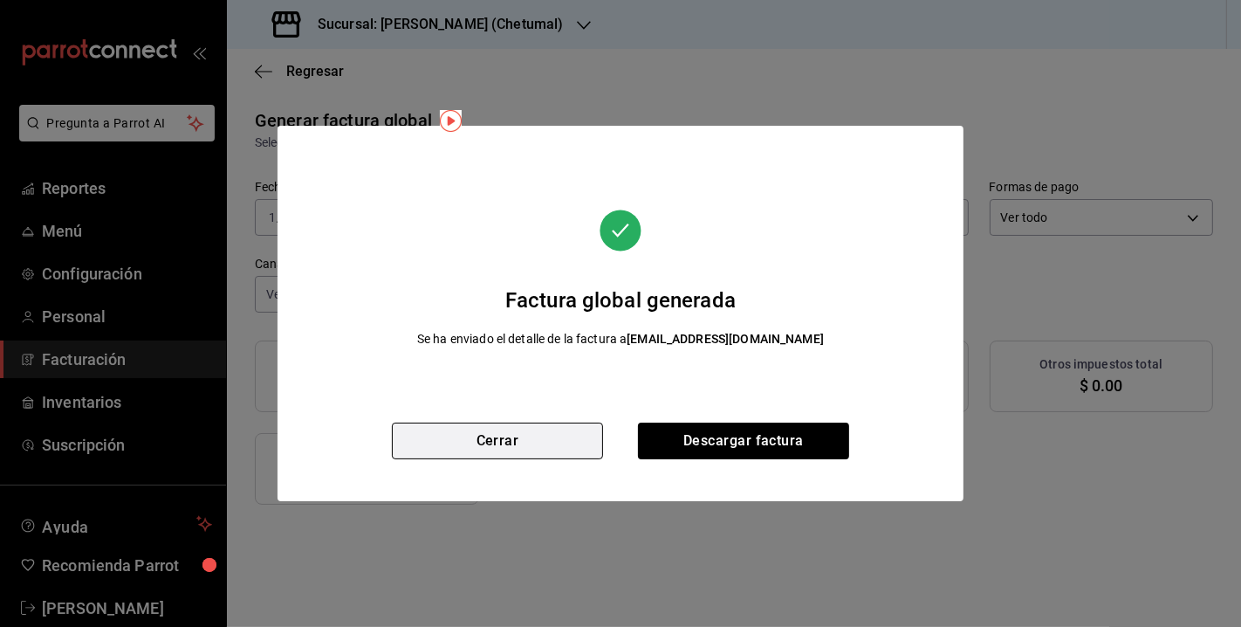
click at [567, 441] on button "Cerrar" at bounding box center [497, 440] width 211 height 37
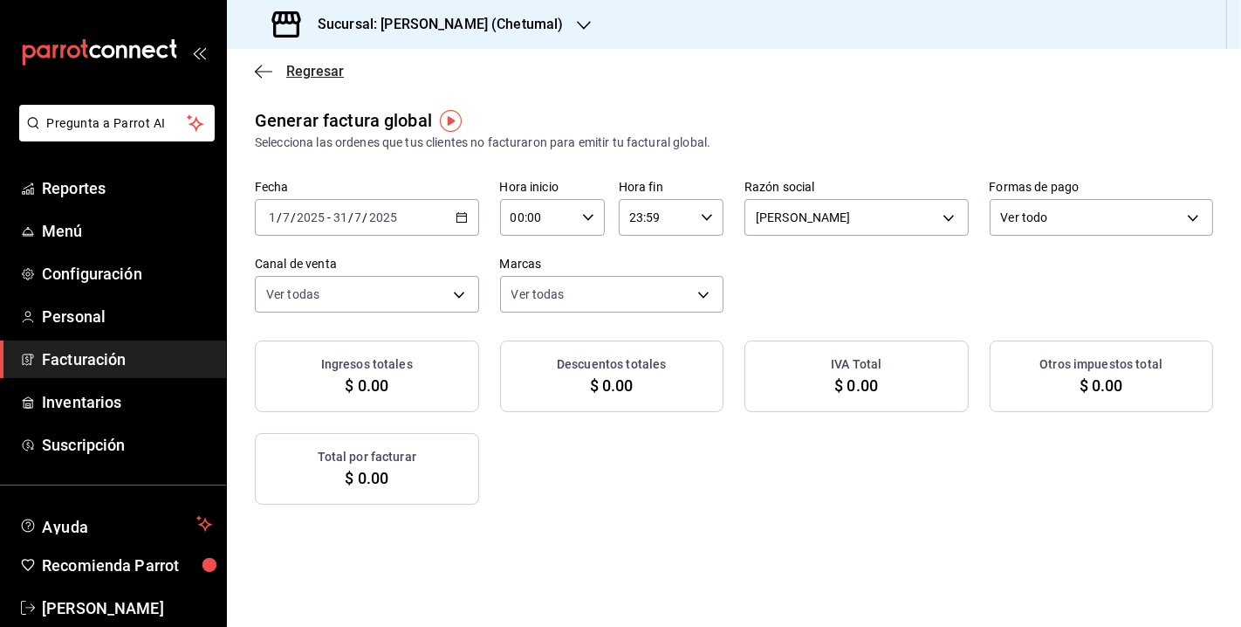
click at [296, 72] on span "Regresar" at bounding box center [315, 71] width 58 height 17
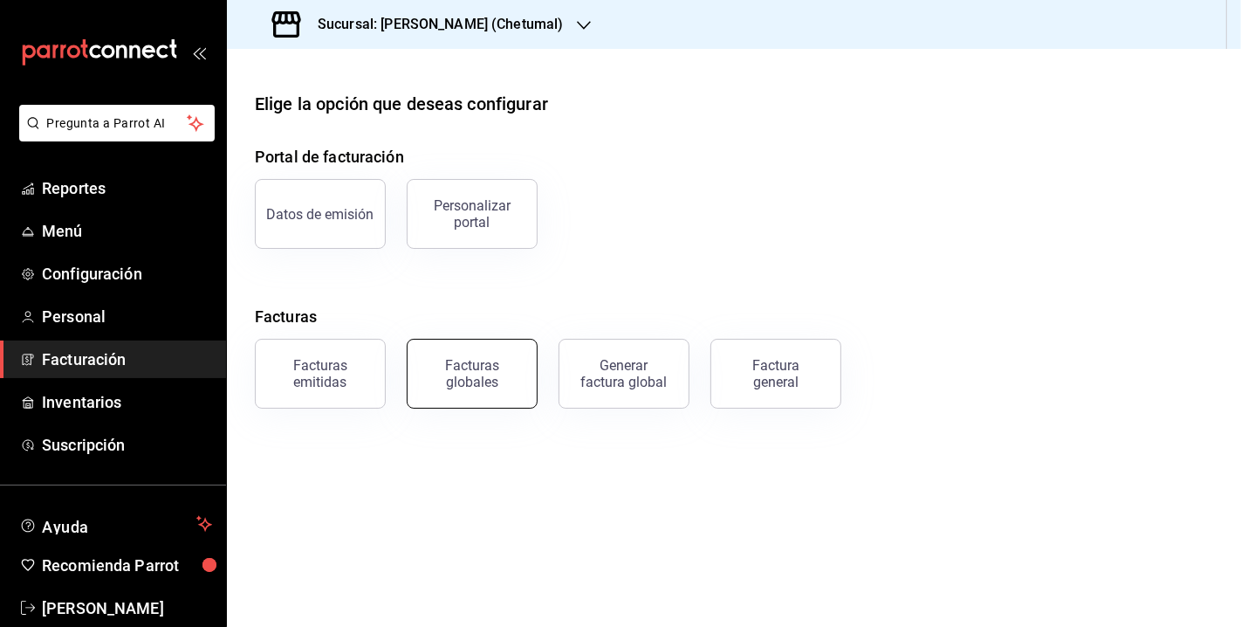
click at [503, 389] on button "Facturas globales" at bounding box center [472, 374] width 131 height 70
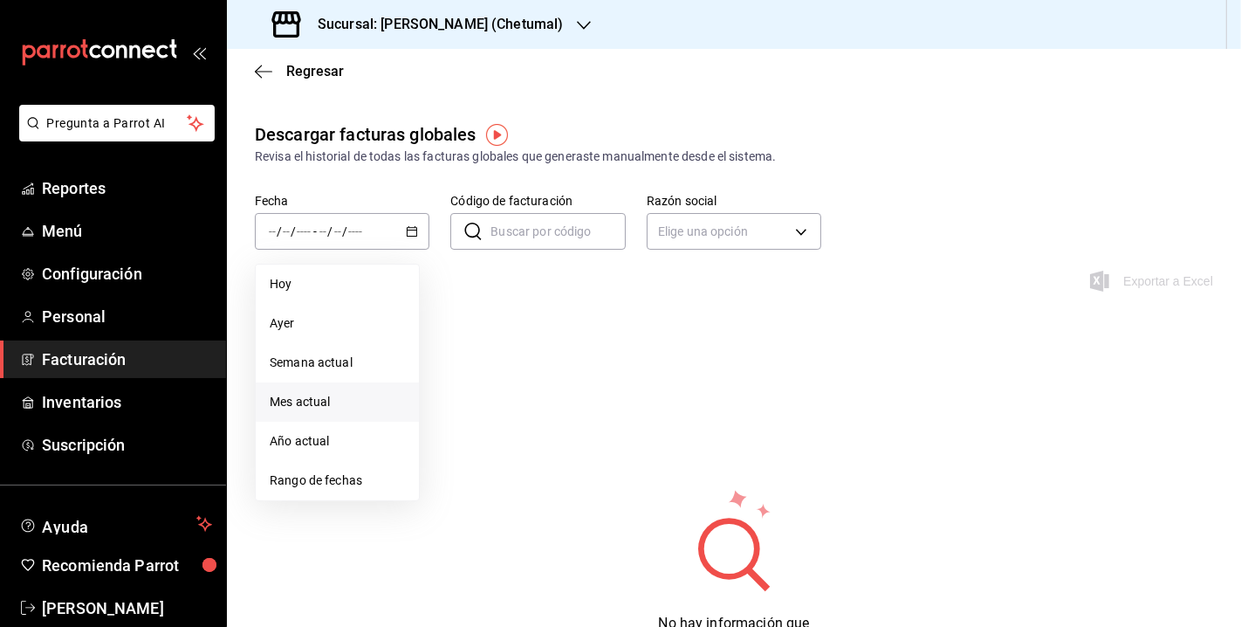
click at [326, 406] on span "Mes actual" at bounding box center [337, 402] width 135 height 18
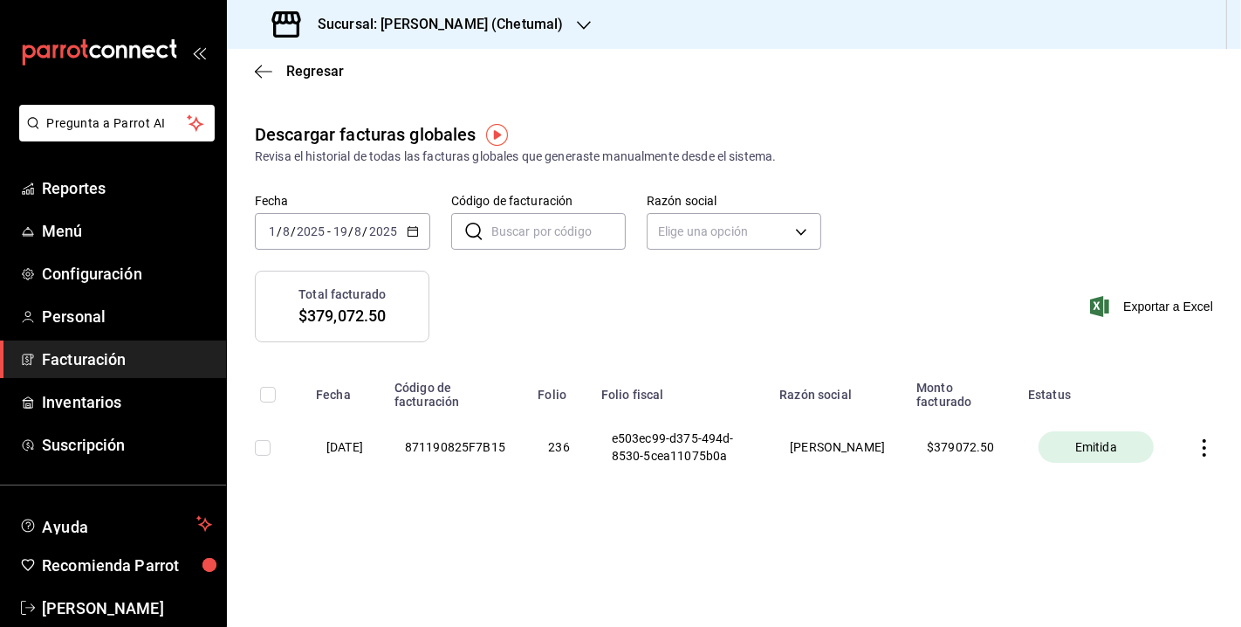
click at [1205, 450] on icon "button" at bounding box center [1204, 447] width 3 height 17
click at [1169, 458] on div "Descargar XML" at bounding box center [1150, 459] width 85 height 14
click at [74, 185] on span "Reportes" at bounding box center [127, 188] width 170 height 24
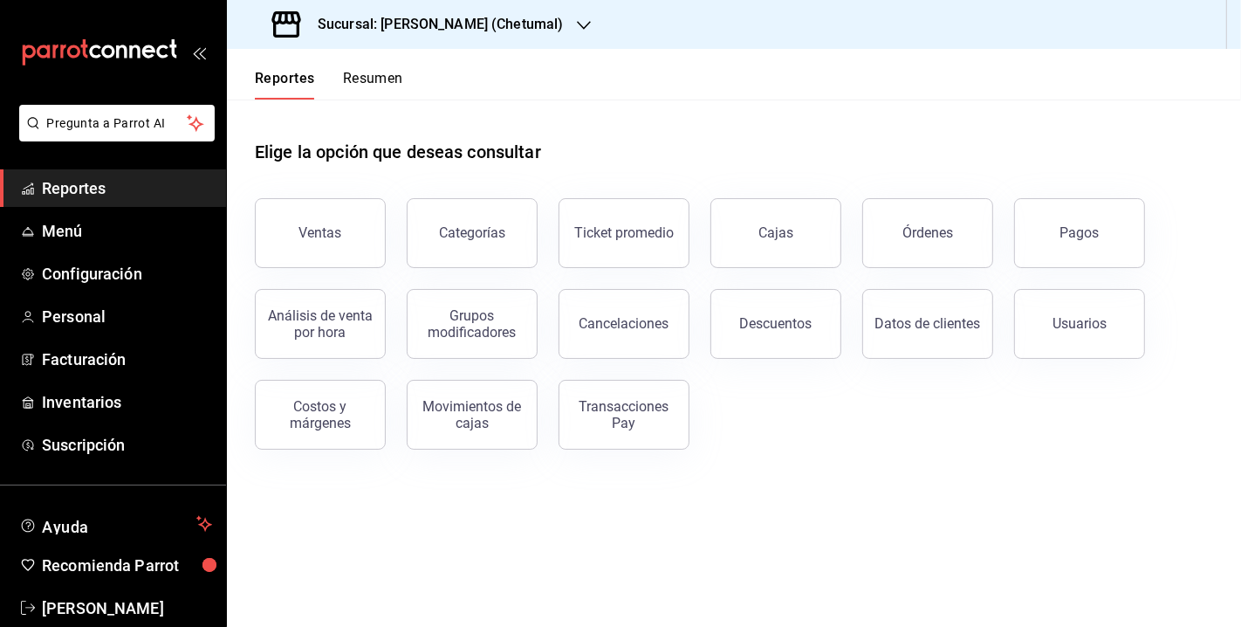
click at [704, 82] on header "Reportes Resumen" at bounding box center [734, 74] width 1014 height 51
